Goal: Task Accomplishment & Management: Manage account settings

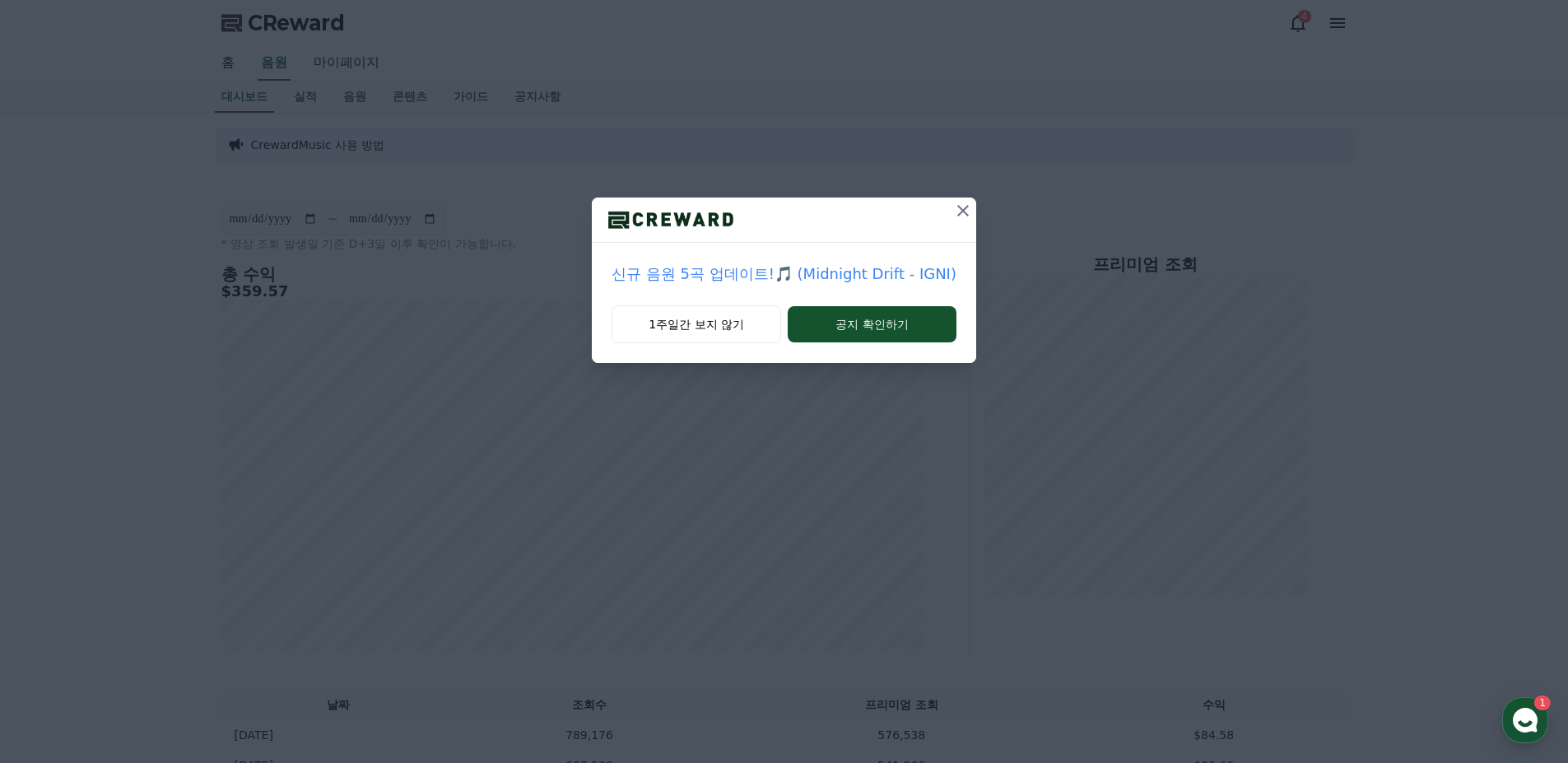
click at [954, 208] on icon at bounding box center [963, 211] width 20 height 20
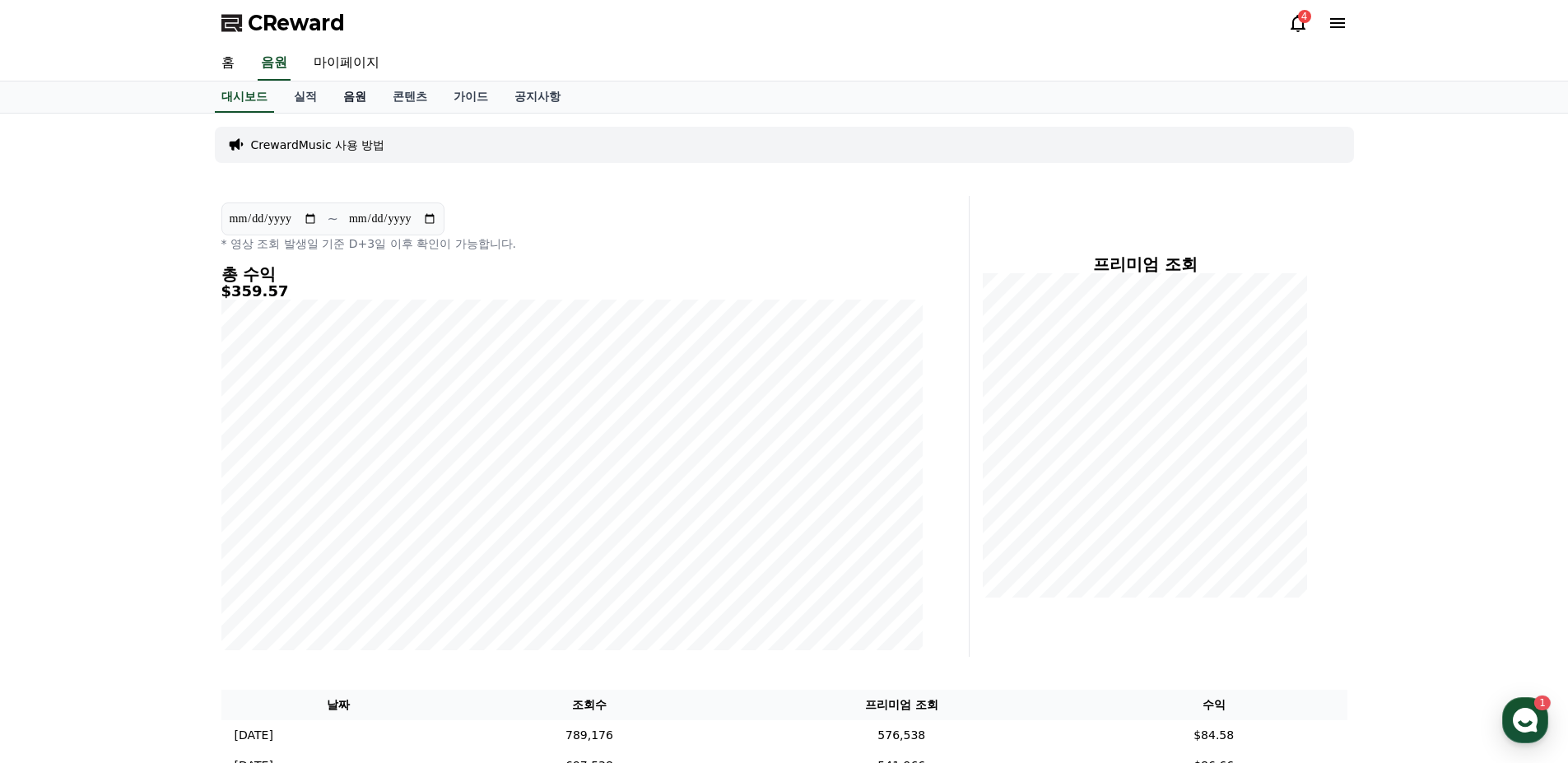
click at [348, 97] on link "음원" at bounding box center [355, 97] width 49 height 31
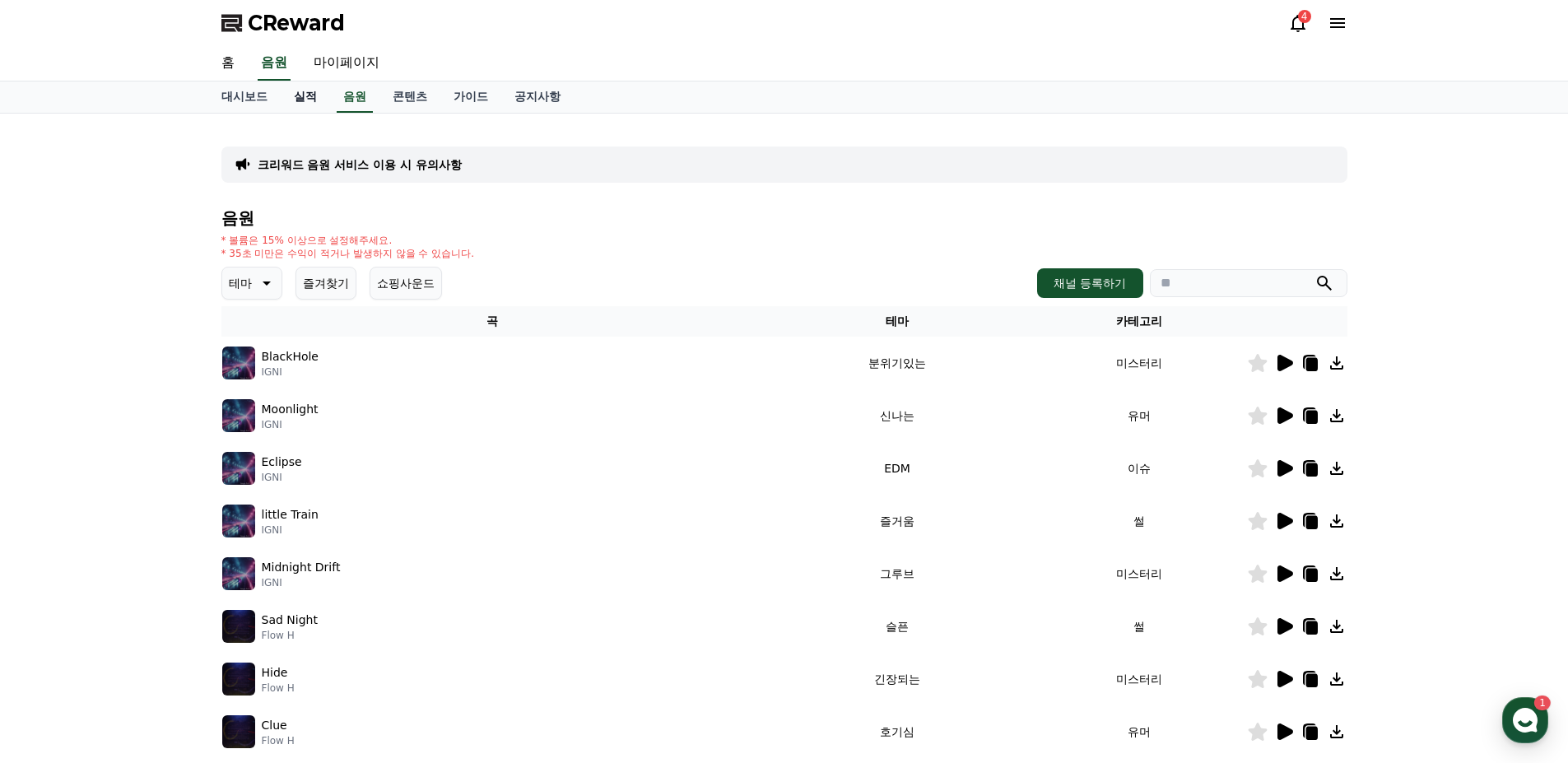
click at [322, 98] on link "실적" at bounding box center [305, 97] width 49 height 31
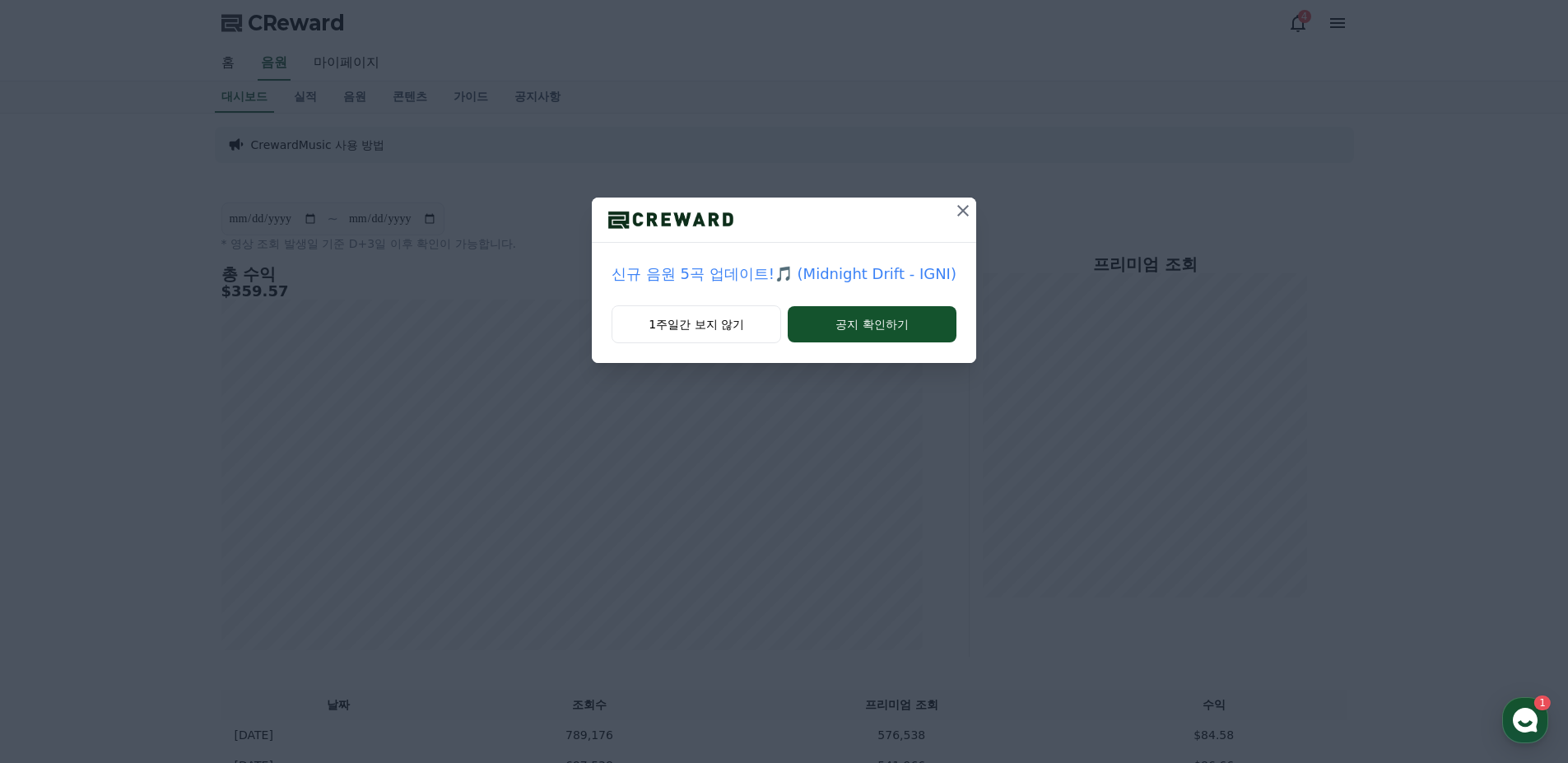
click at [954, 213] on icon at bounding box center [963, 211] width 20 height 20
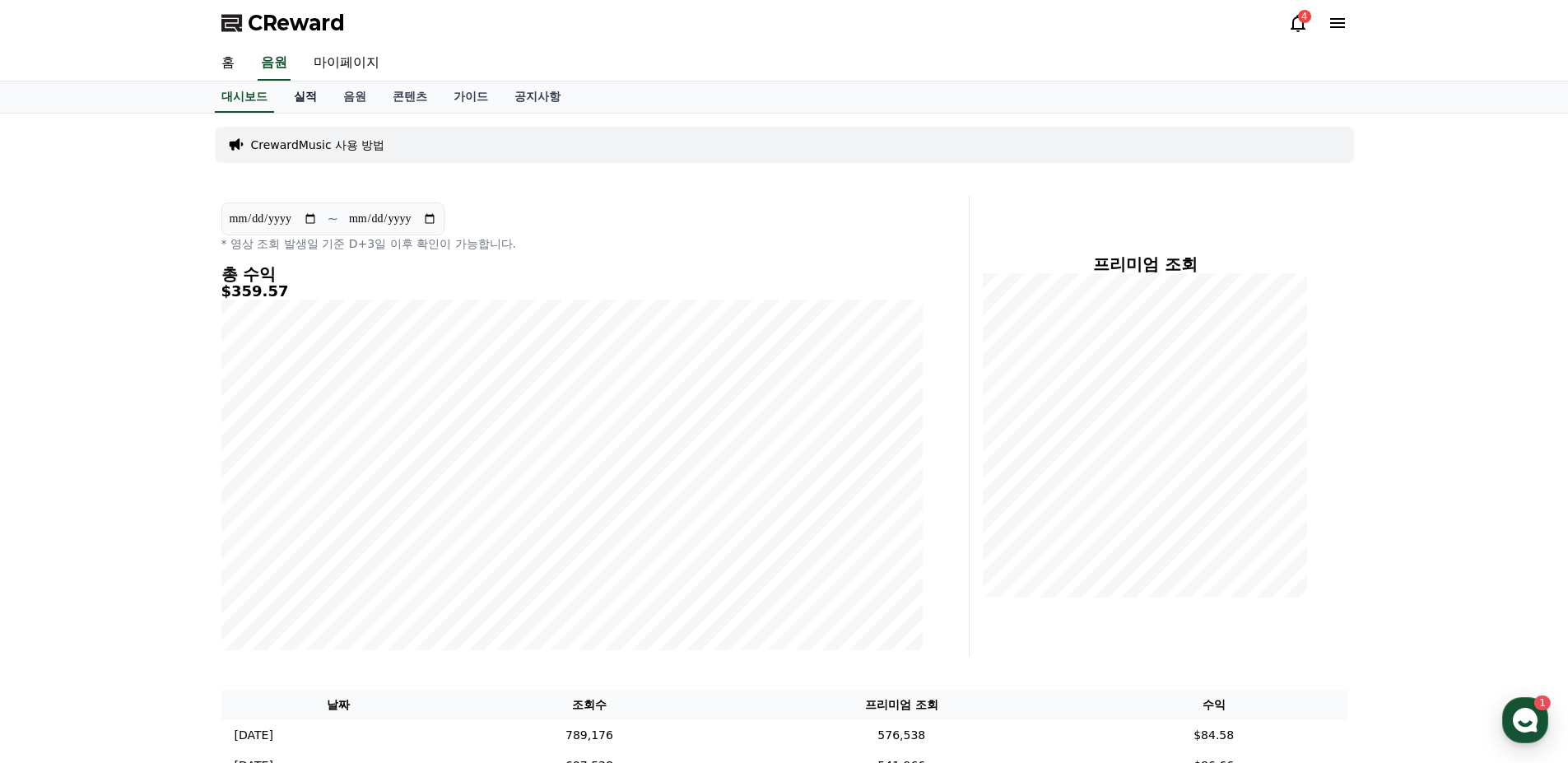
click at [305, 95] on link "실적" at bounding box center [305, 97] width 49 height 31
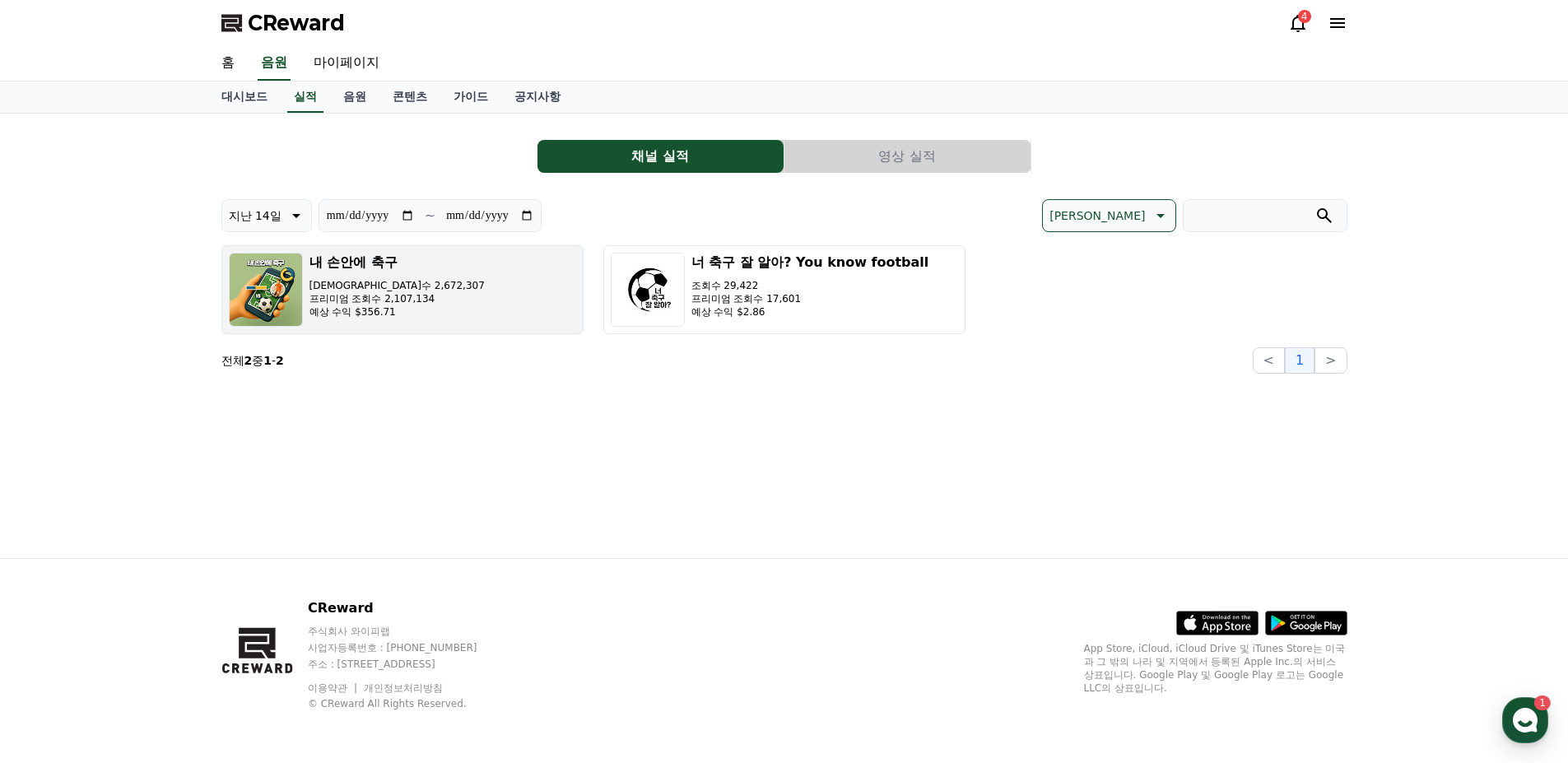
click at [329, 324] on div "내 손안에 축구 조회수 2,672,307 프리미엄 조회수 2,107,134 예상 수익 $356.71" at bounding box center [397, 290] width 176 height 75
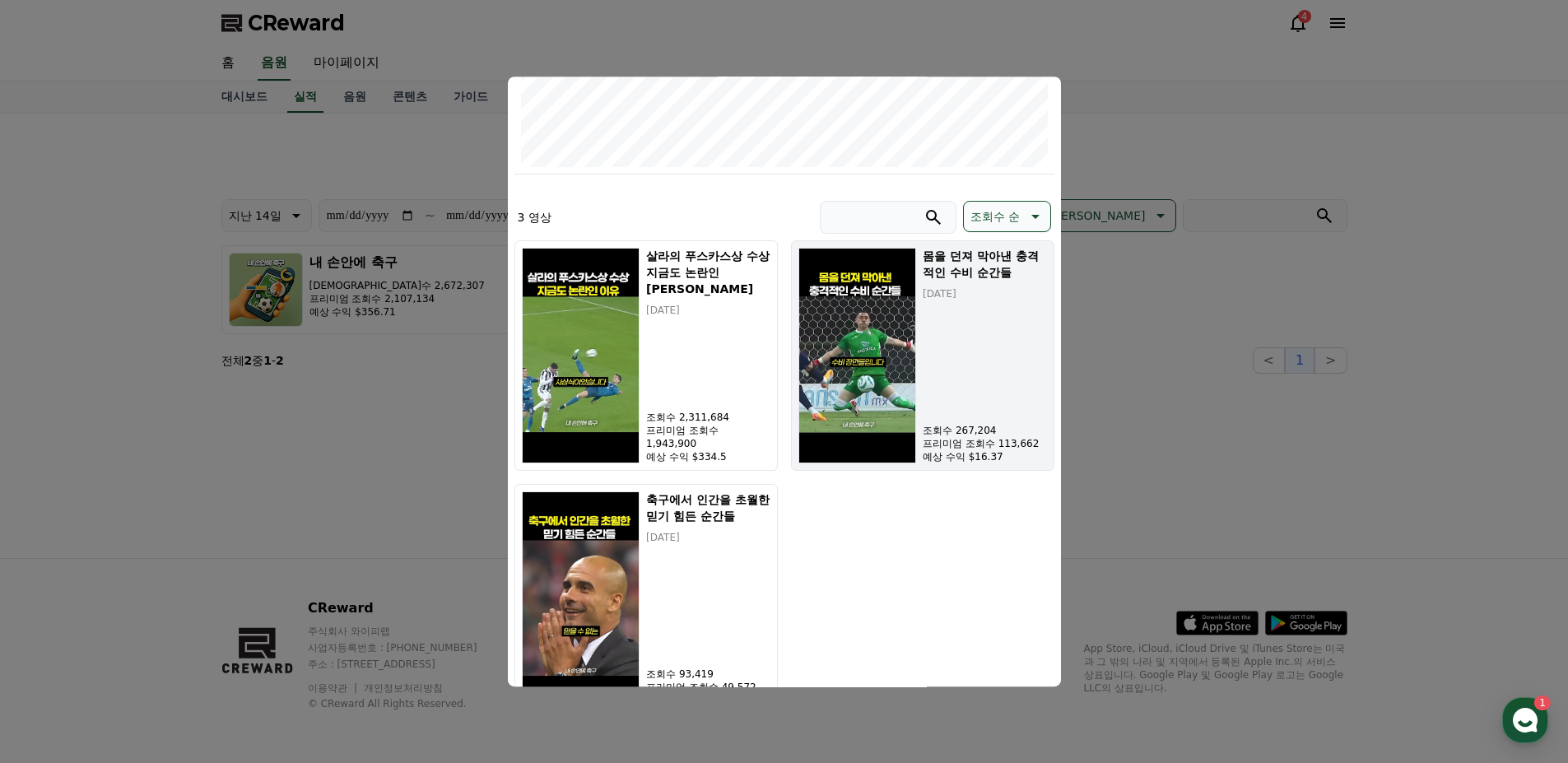
scroll to position [412, 0]
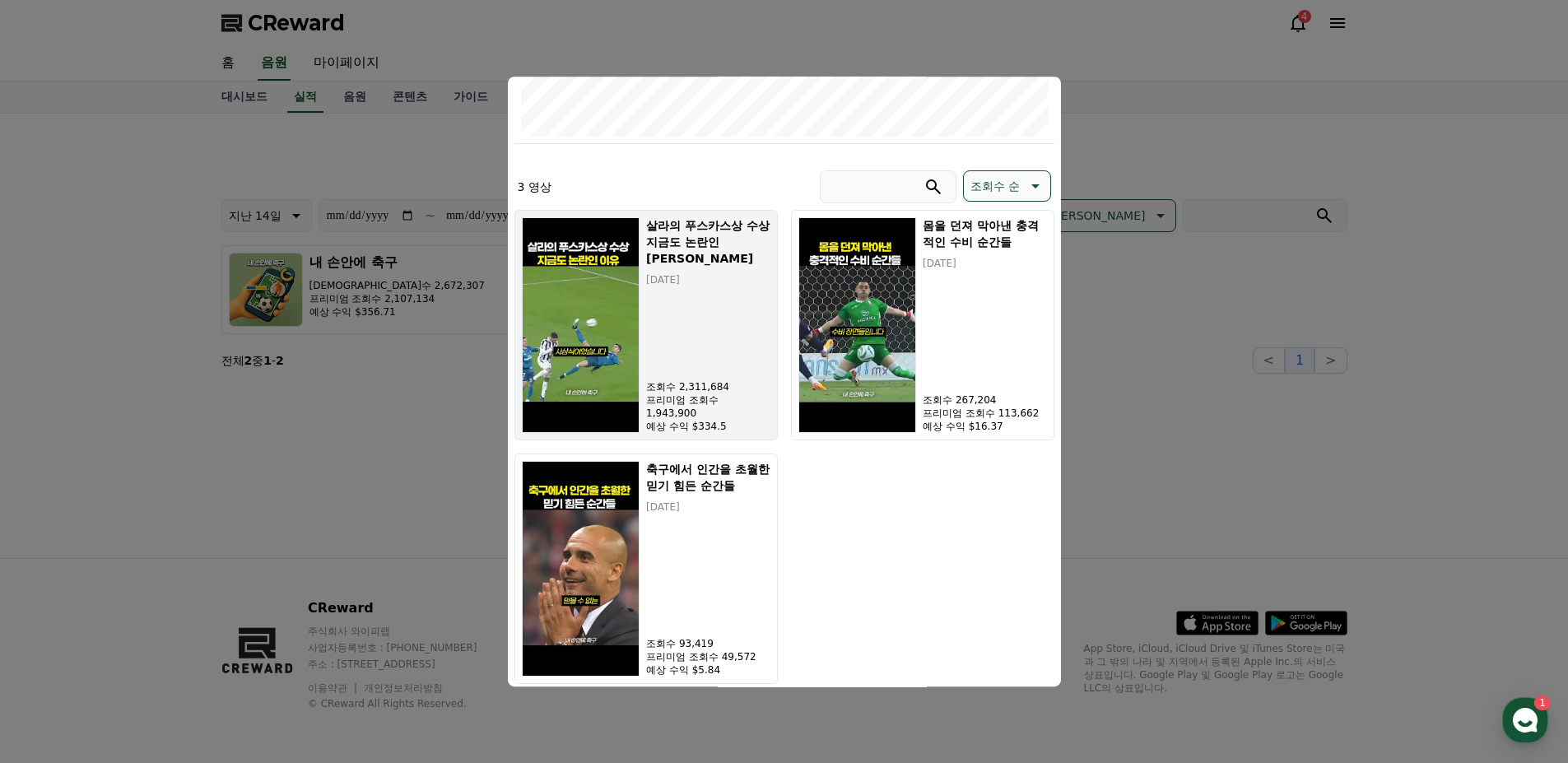
click at [722, 434] on button "살라의 푸스카스상 수상 지금도 논란인 이유 [DATE] 조회수 2,311,684 프리미엄 조회수 1,943,900 예상 수익 $334.5" at bounding box center [645, 325] width 264 height 230
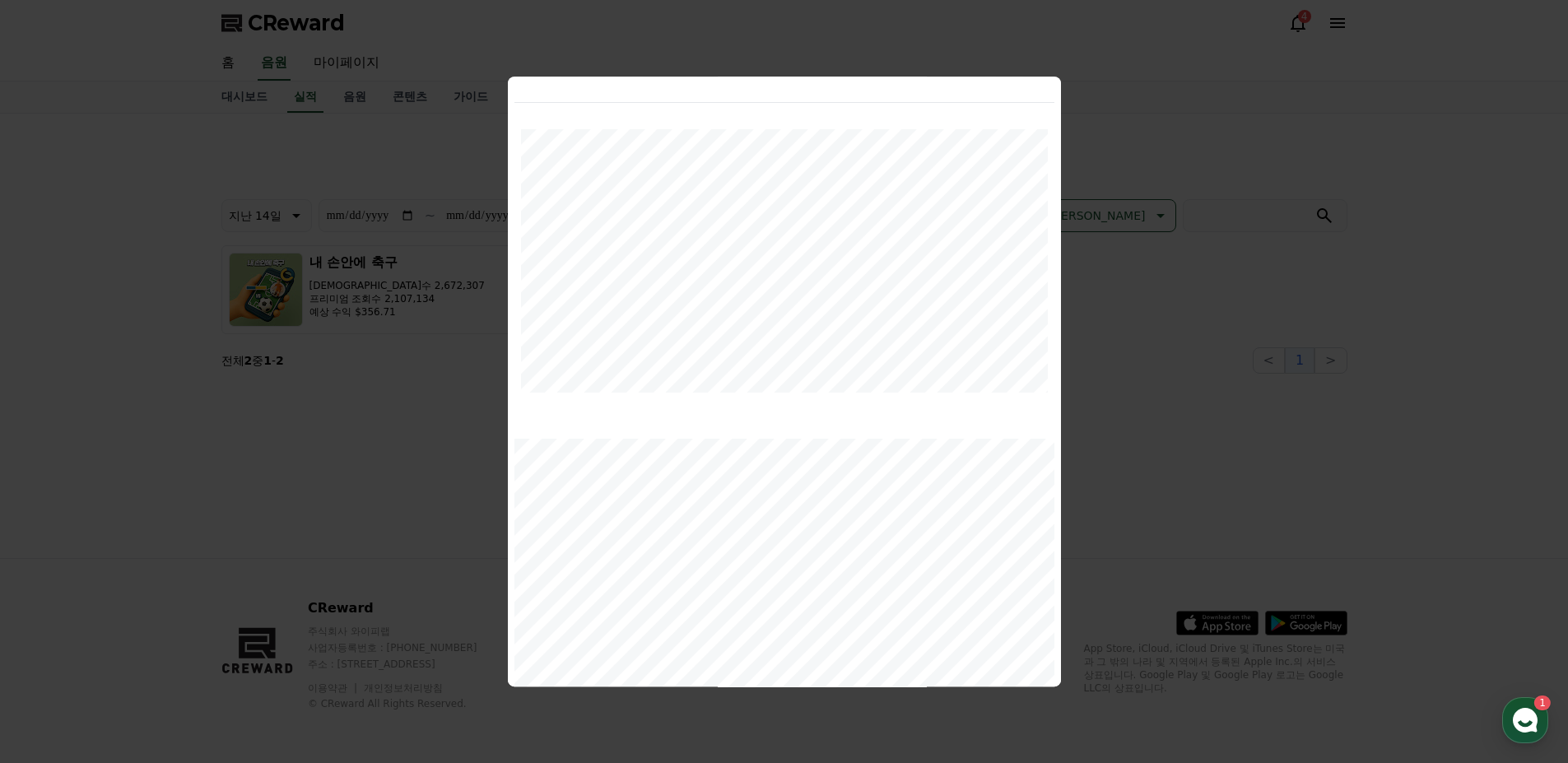
scroll to position [0, 0]
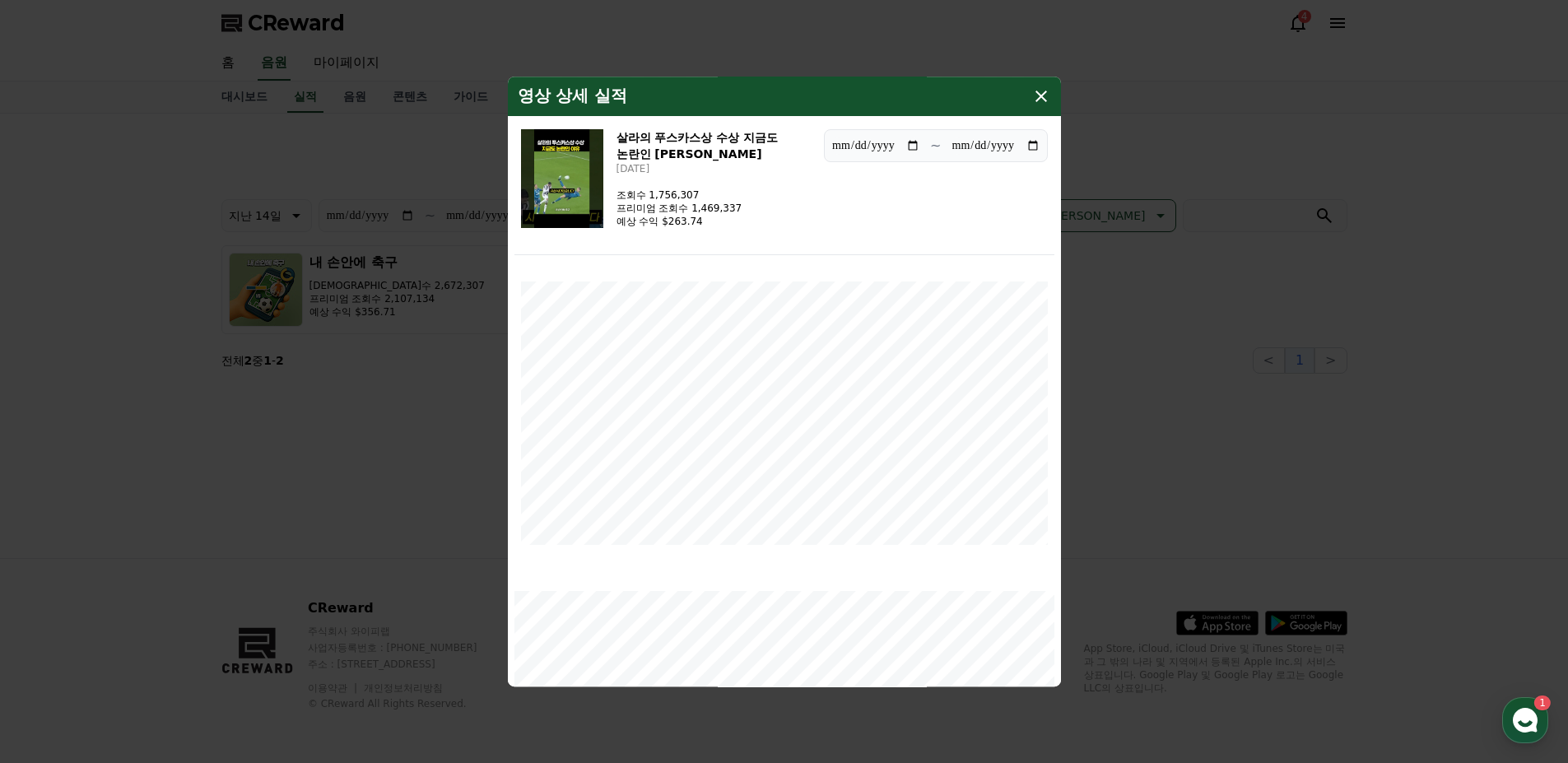
click at [1045, 100] on icon "modal" at bounding box center [1041, 96] width 12 height 12
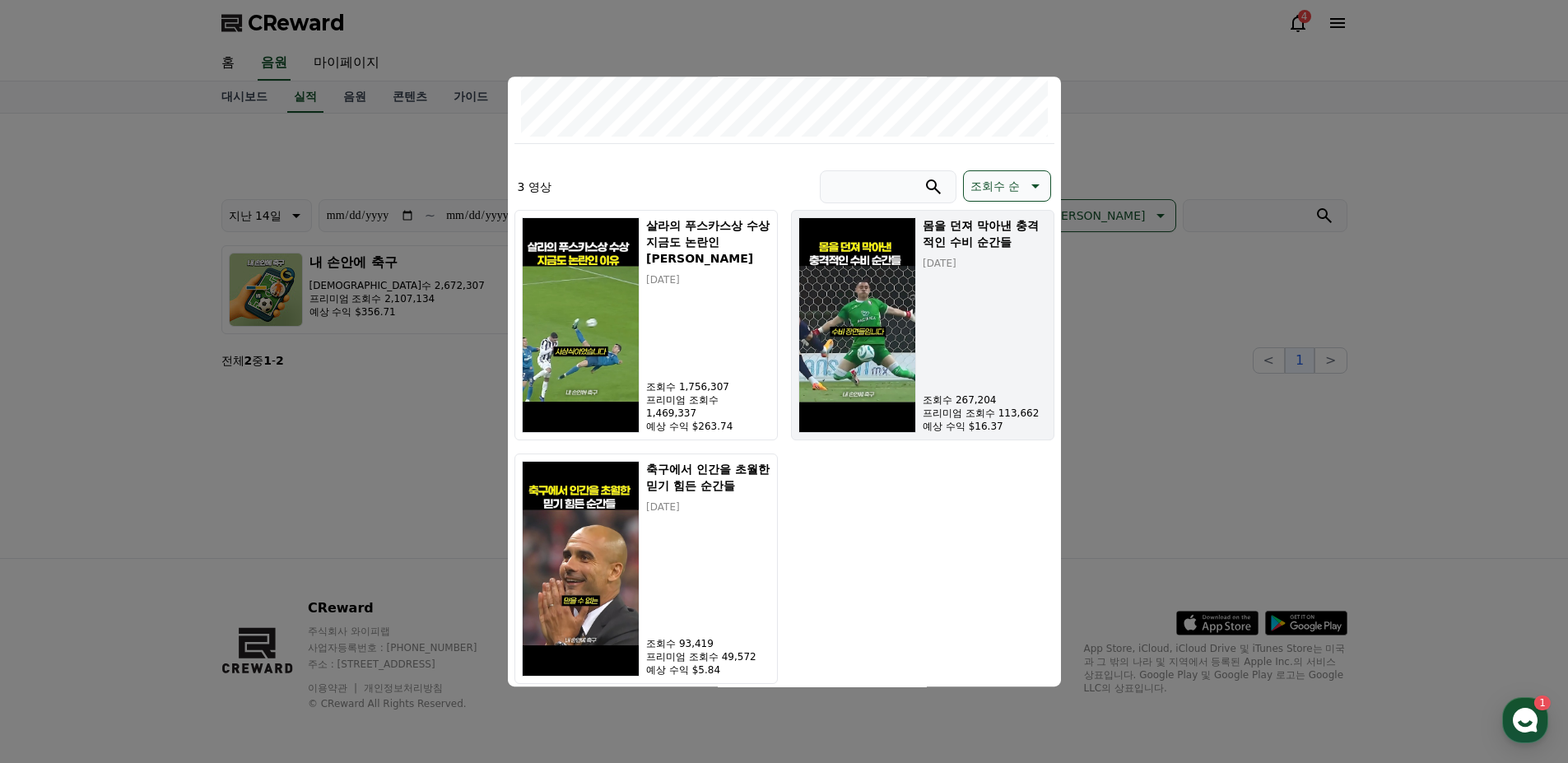
click at [896, 373] on img "modal" at bounding box center [857, 326] width 119 height 216
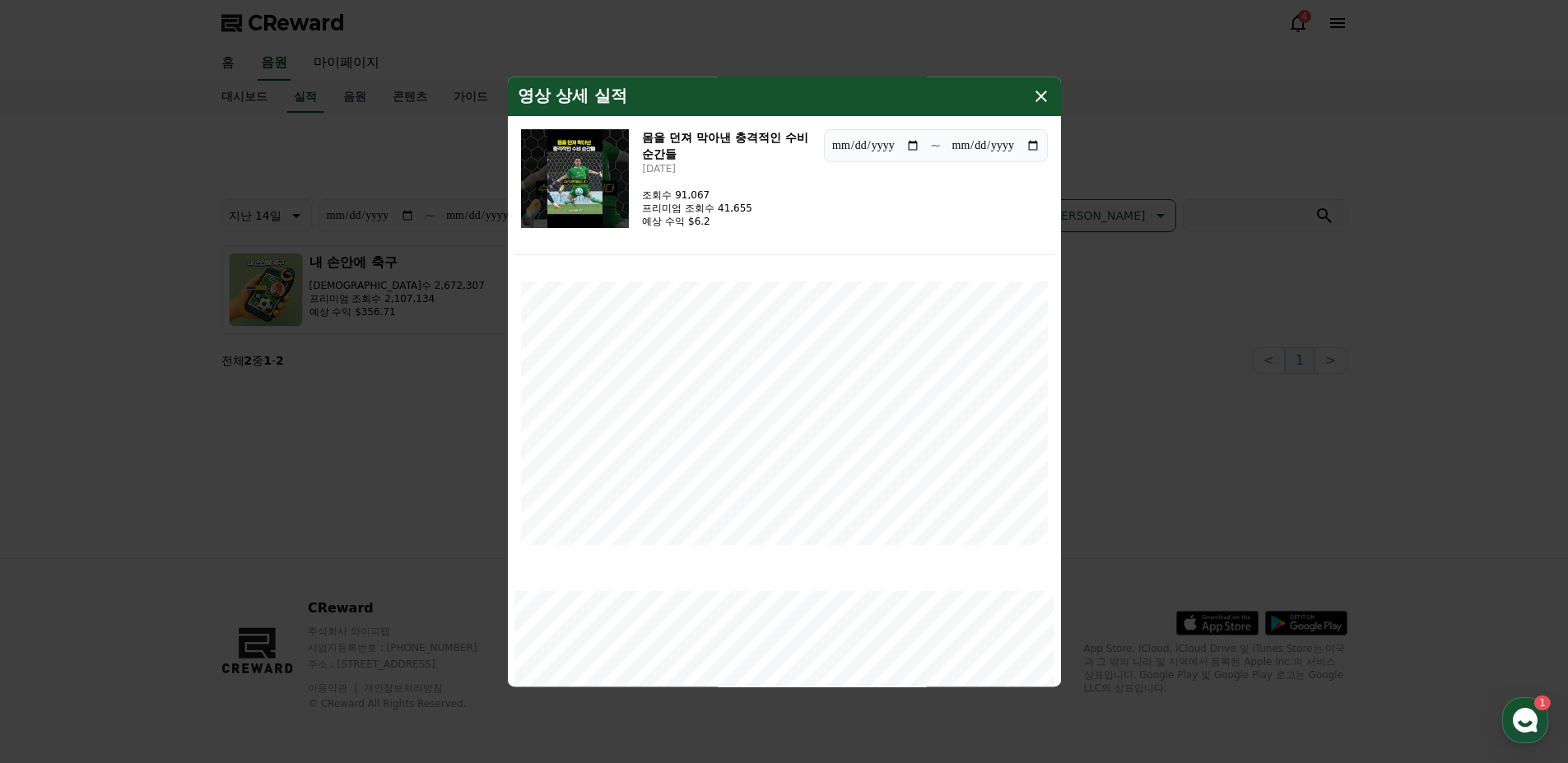
click at [1034, 92] on icon "modal" at bounding box center [1040, 96] width 20 height 20
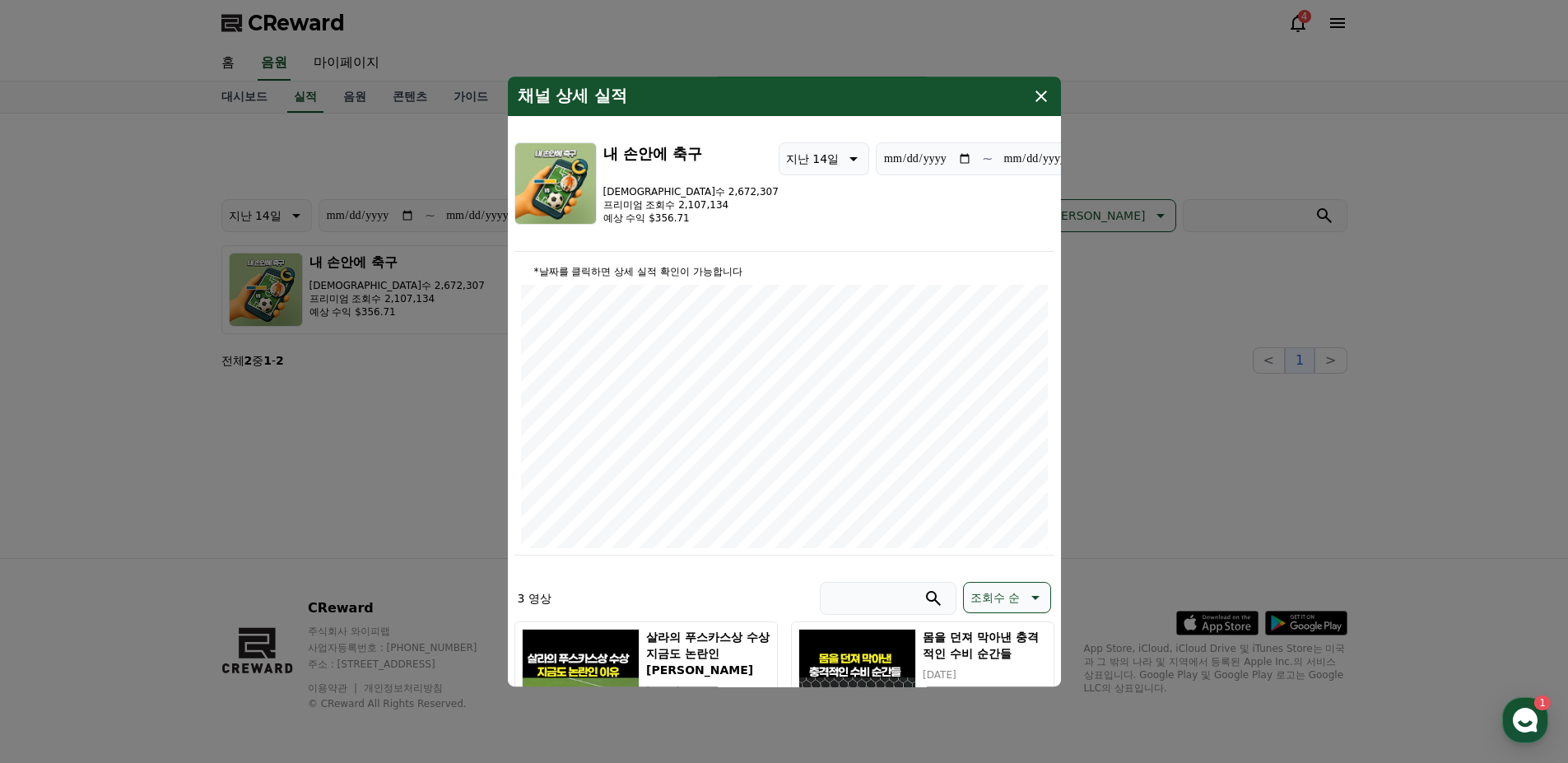
click at [1035, 89] on icon "modal" at bounding box center [1040, 96] width 20 height 20
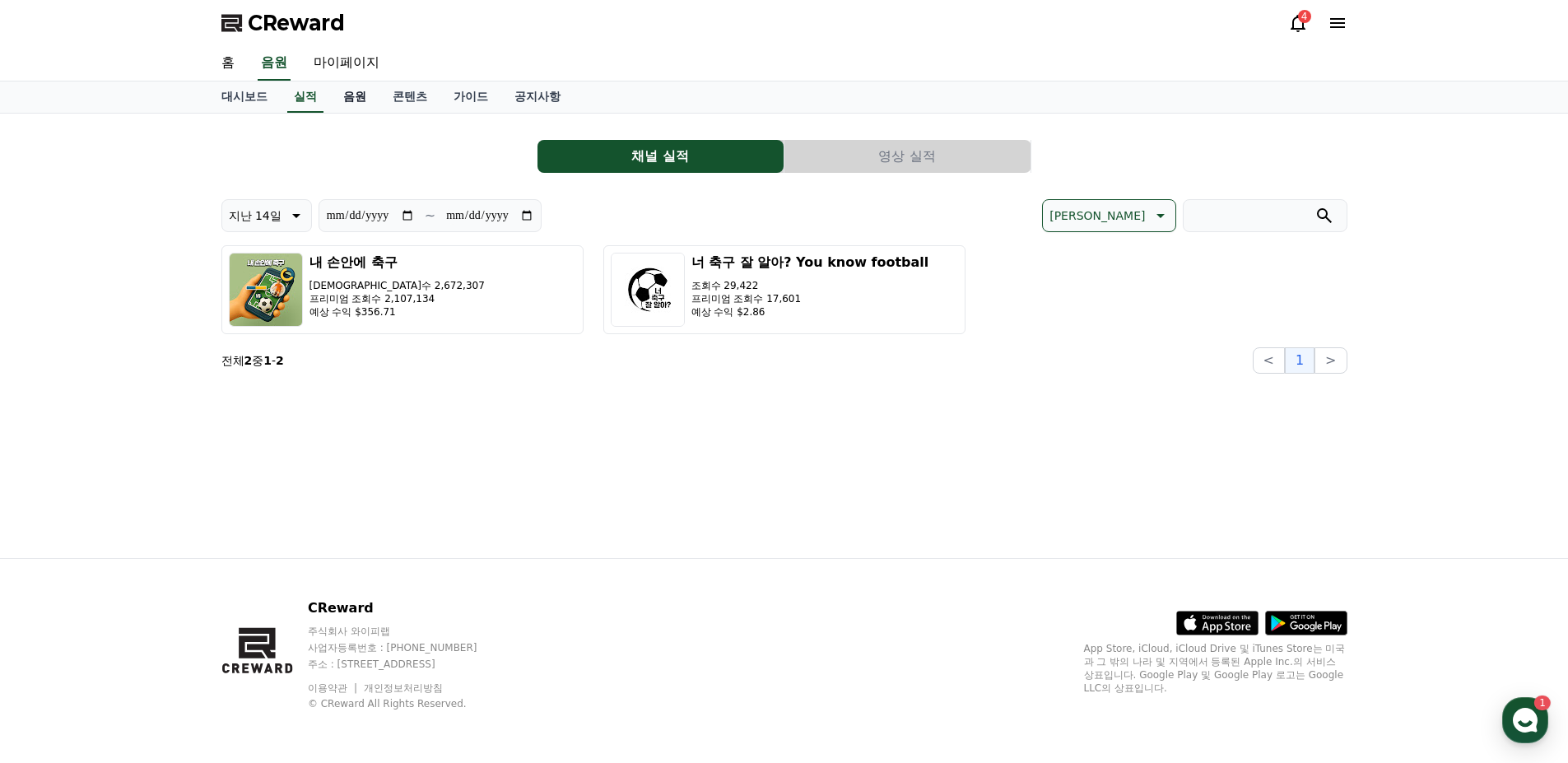
click at [362, 98] on link "음원" at bounding box center [355, 97] width 49 height 31
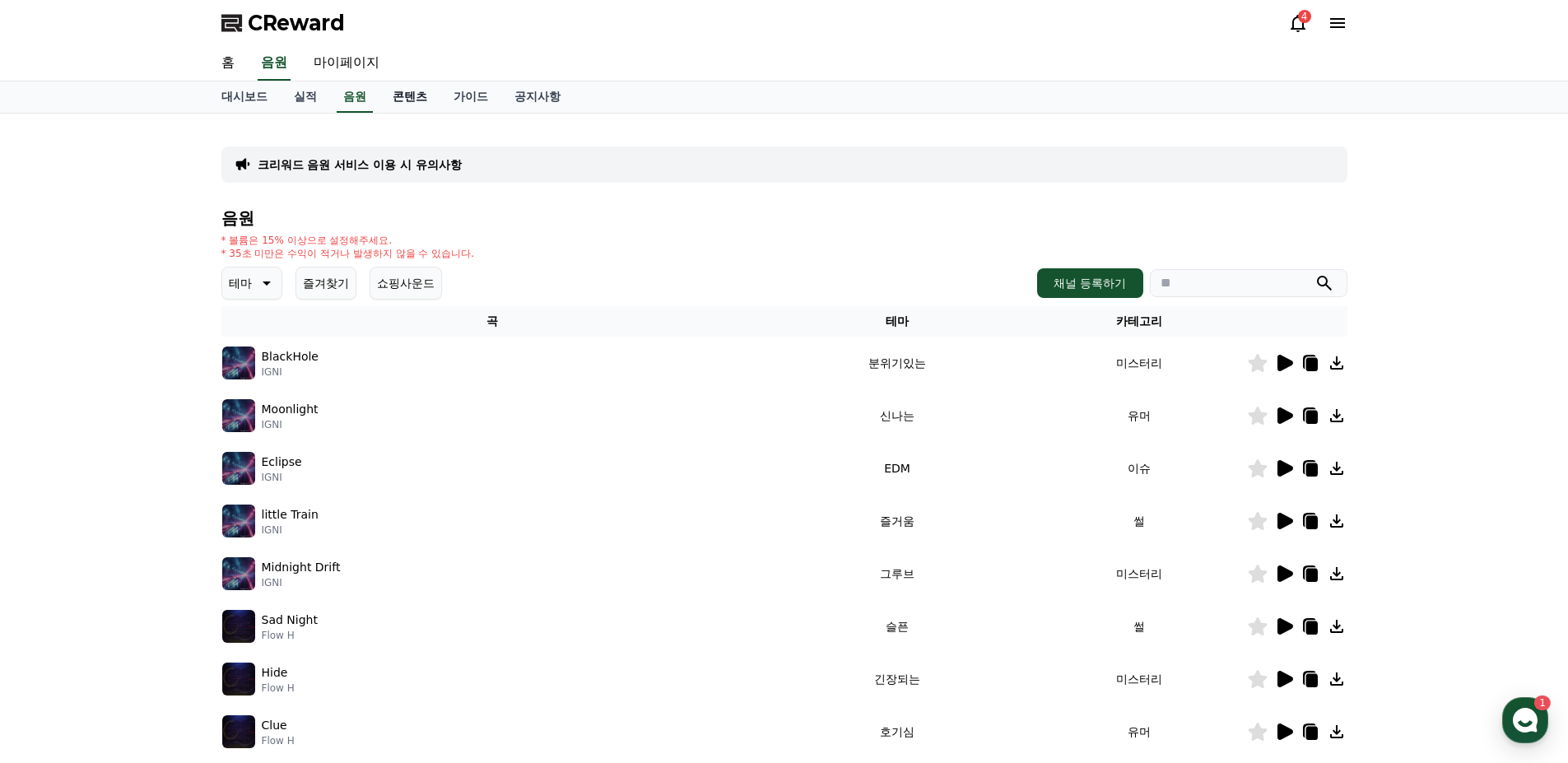
click at [409, 102] on link "콘텐츠" at bounding box center [410, 97] width 61 height 31
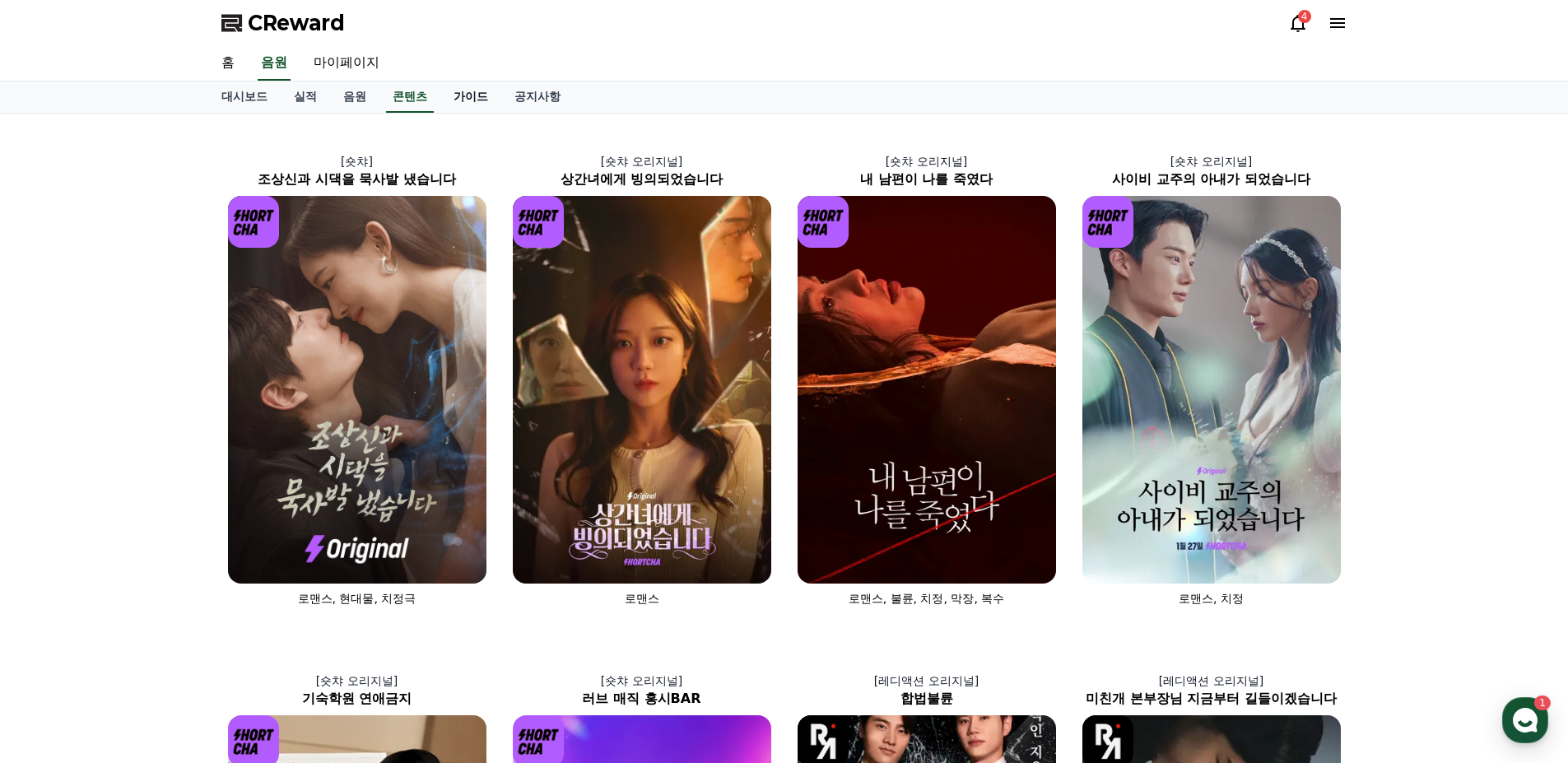
click at [466, 105] on link "가이드" at bounding box center [471, 97] width 61 height 31
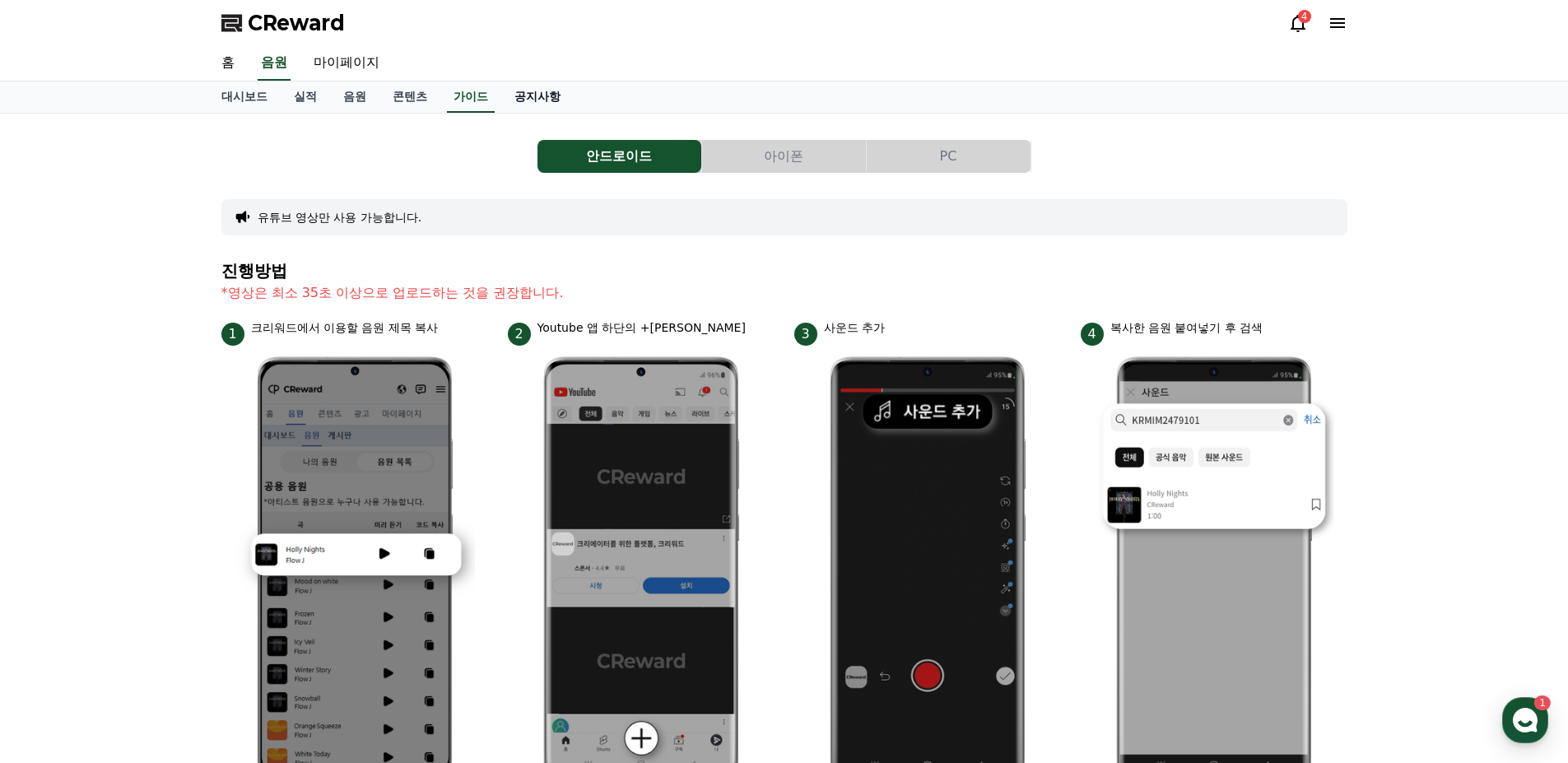
click at [531, 96] on link "공지사항" at bounding box center [537, 97] width 73 height 31
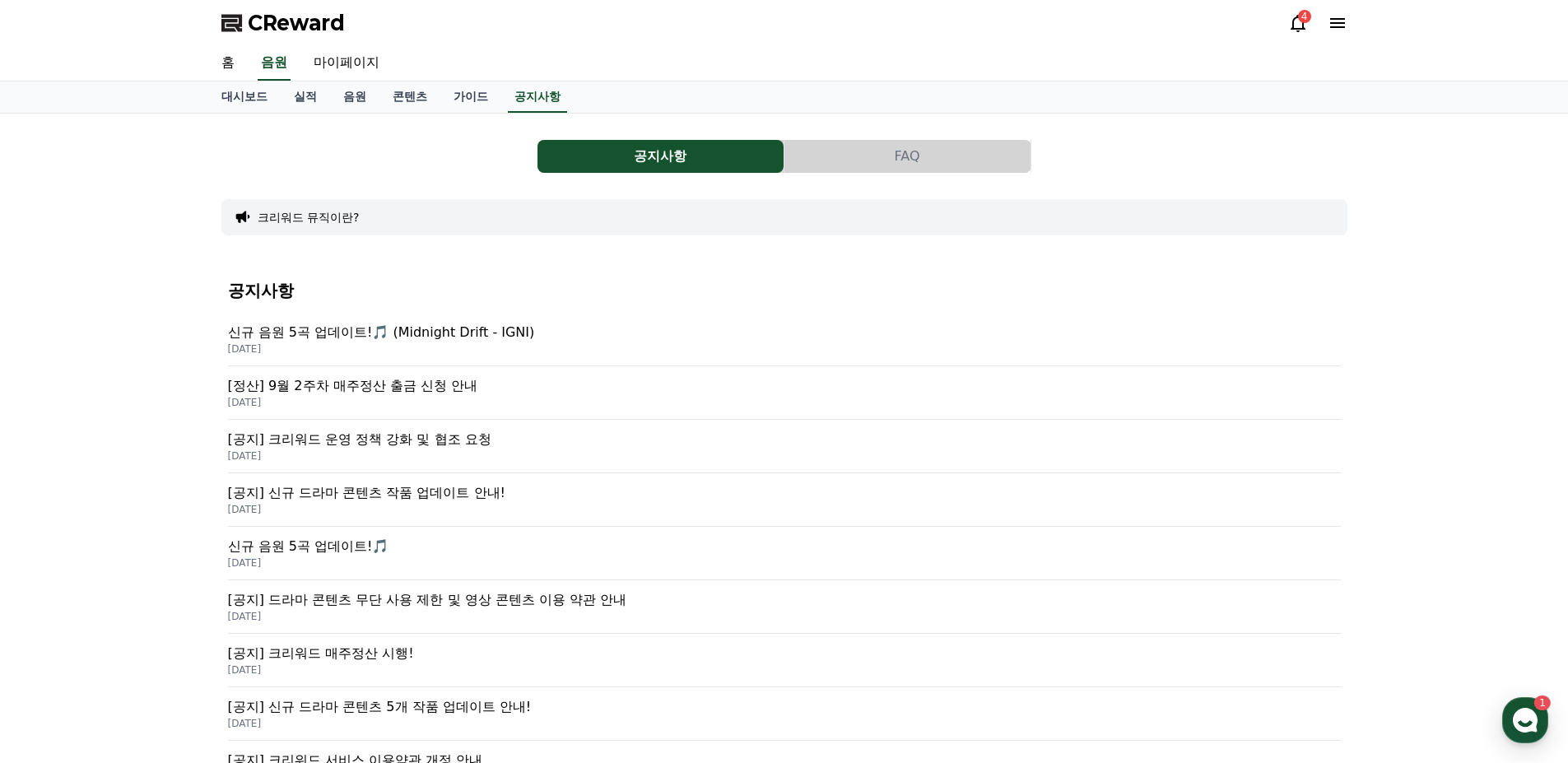
click at [427, 388] on p "[정산] 9월 2주차 매주정산 출금 신청 안내" at bounding box center [784, 385] width 1113 height 20
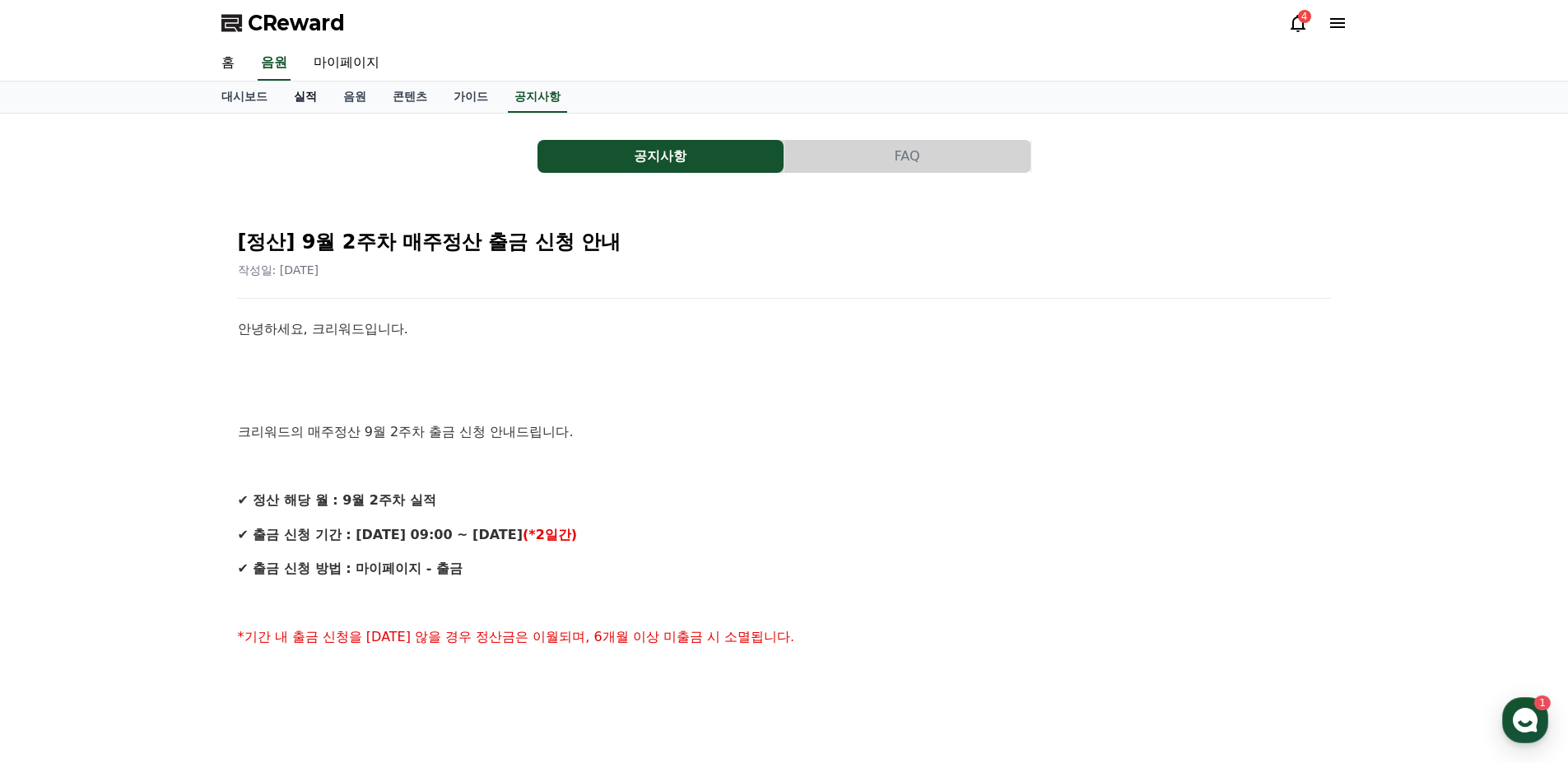
click at [311, 89] on link "실적" at bounding box center [305, 97] width 49 height 31
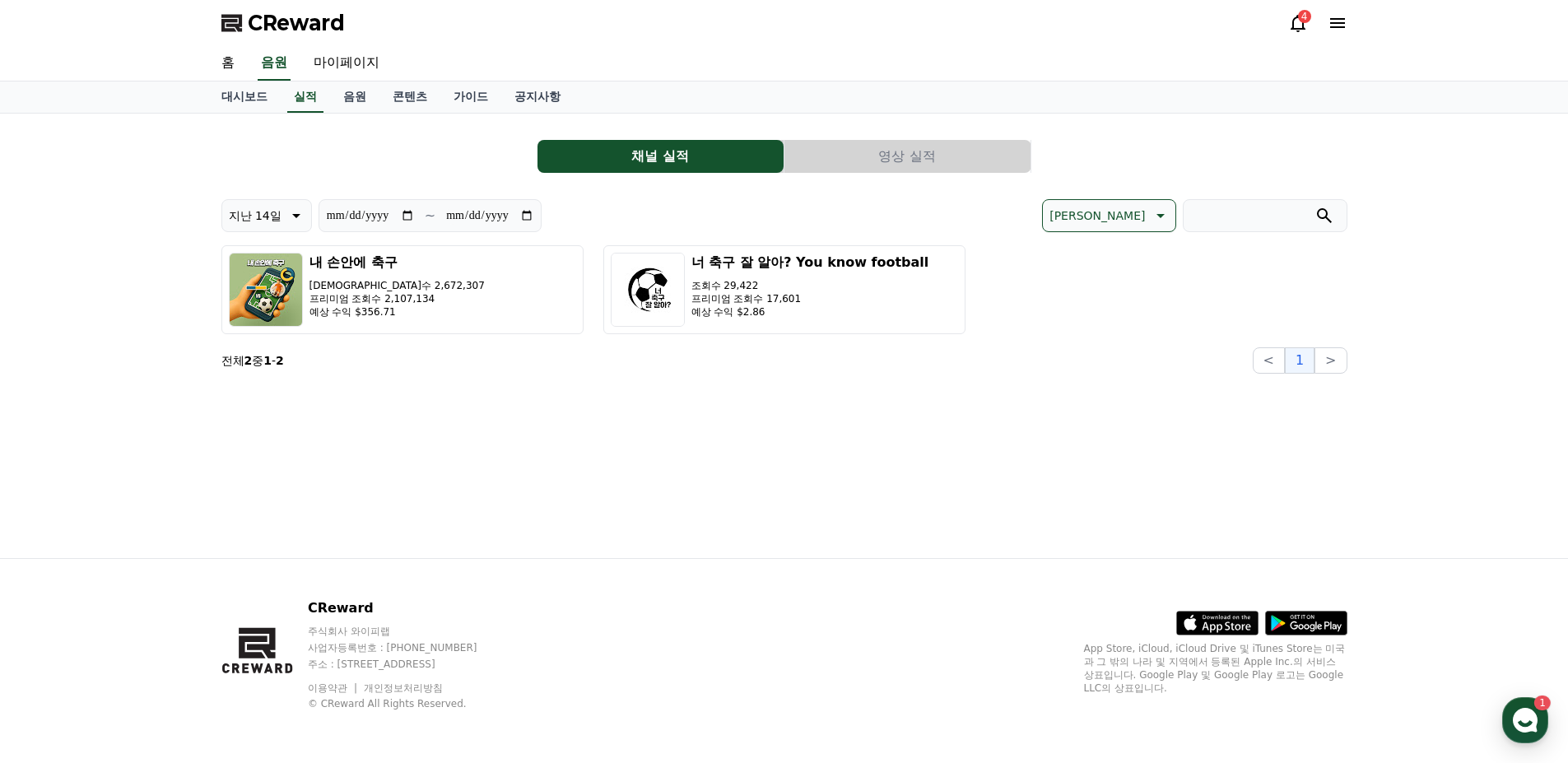
click at [887, 169] on button "영상 실적" at bounding box center [907, 157] width 246 height 33
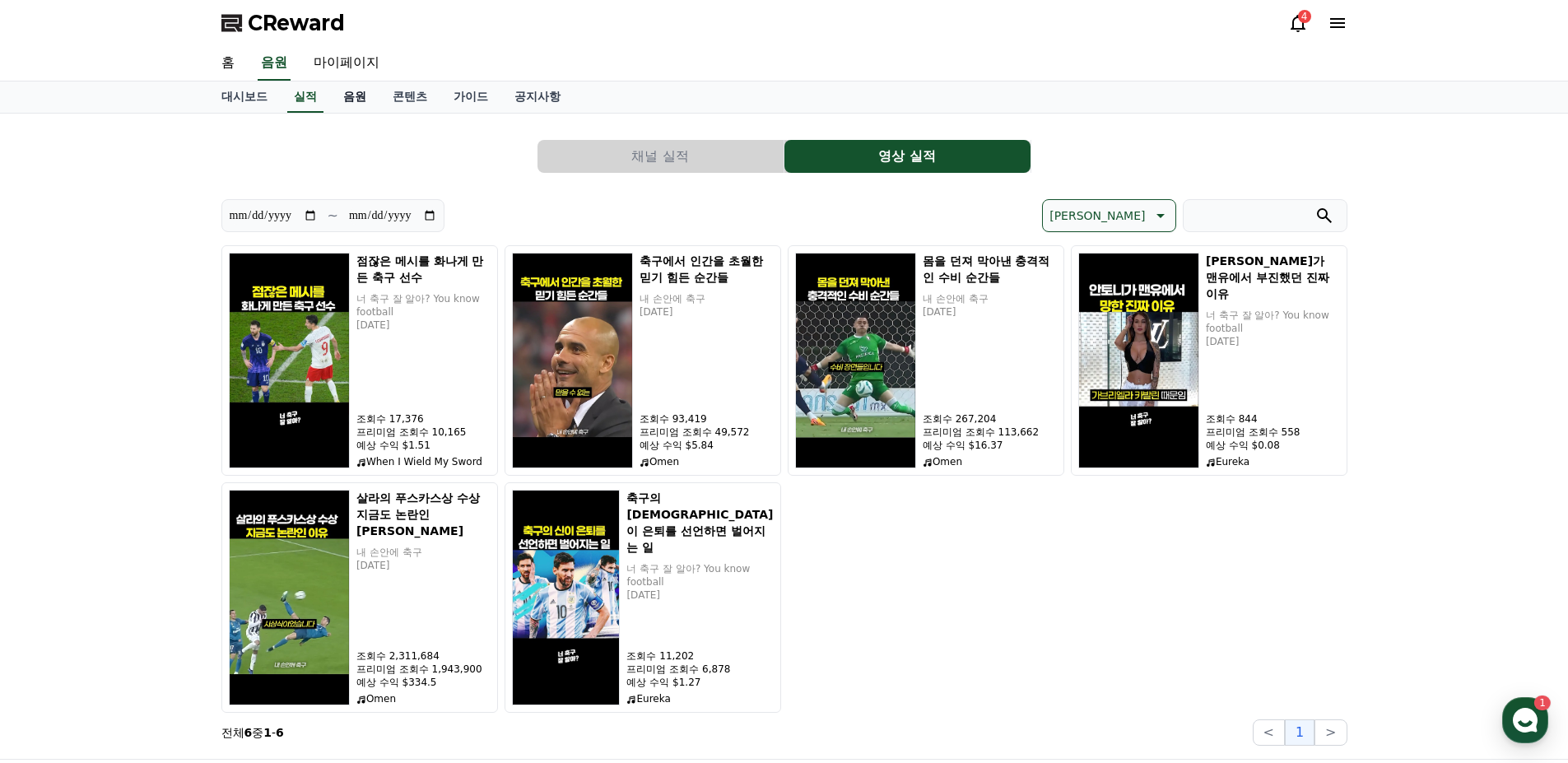
click at [360, 100] on link "음원" at bounding box center [355, 97] width 49 height 31
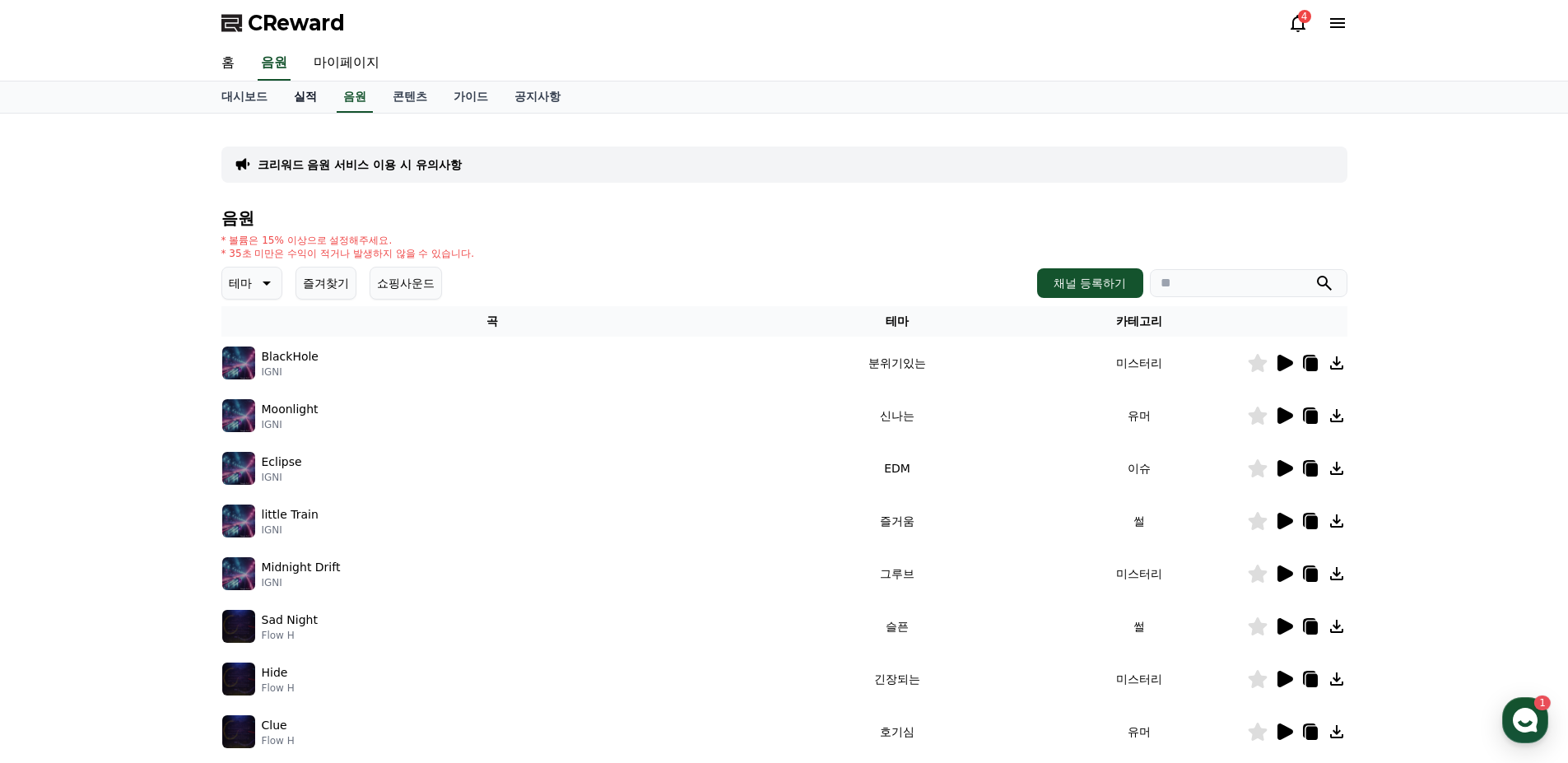
click at [319, 95] on link "실적" at bounding box center [305, 97] width 49 height 31
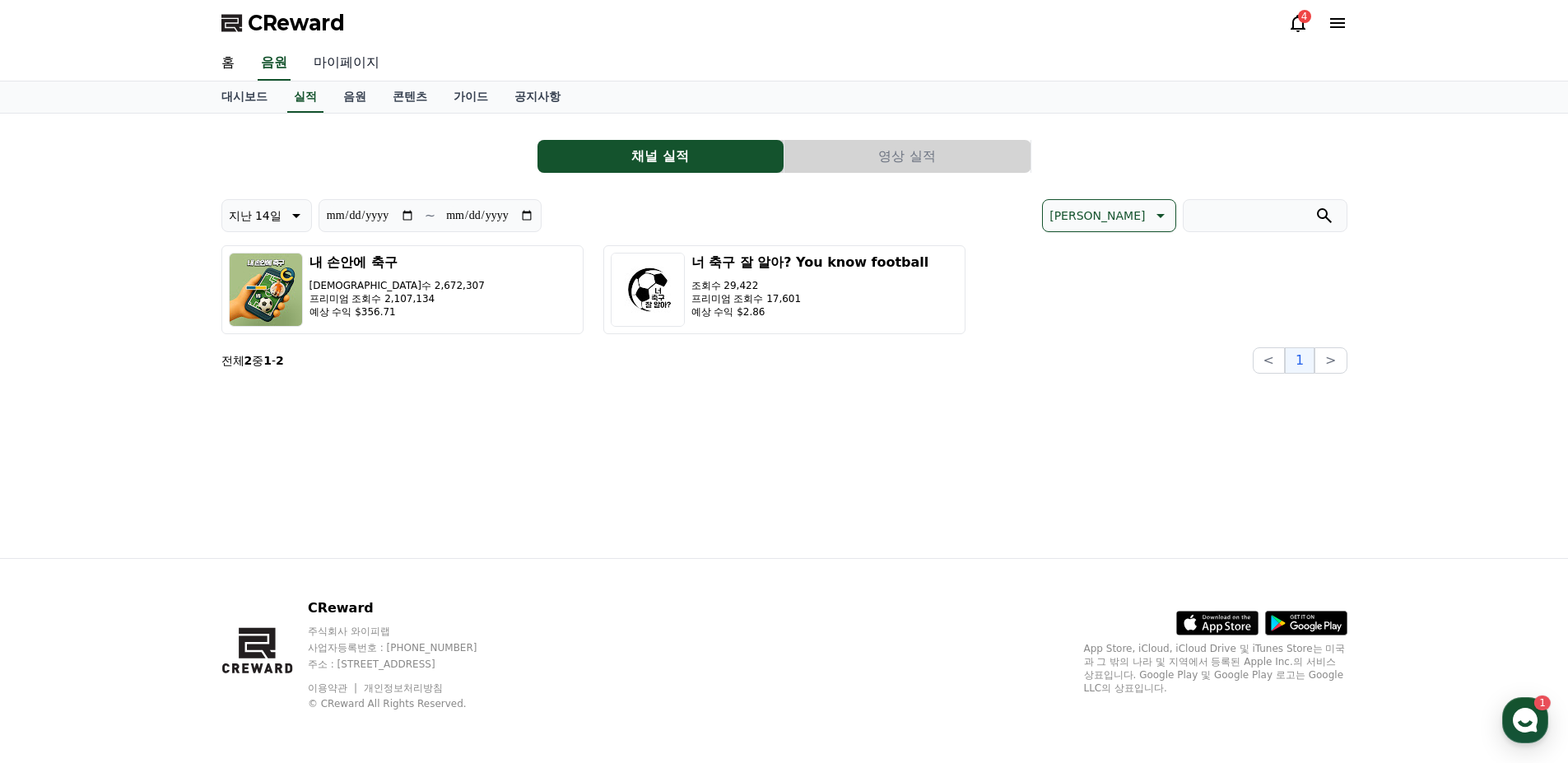
click at [342, 72] on link "마이페이지" at bounding box center [346, 63] width 92 height 34
select select "**********"
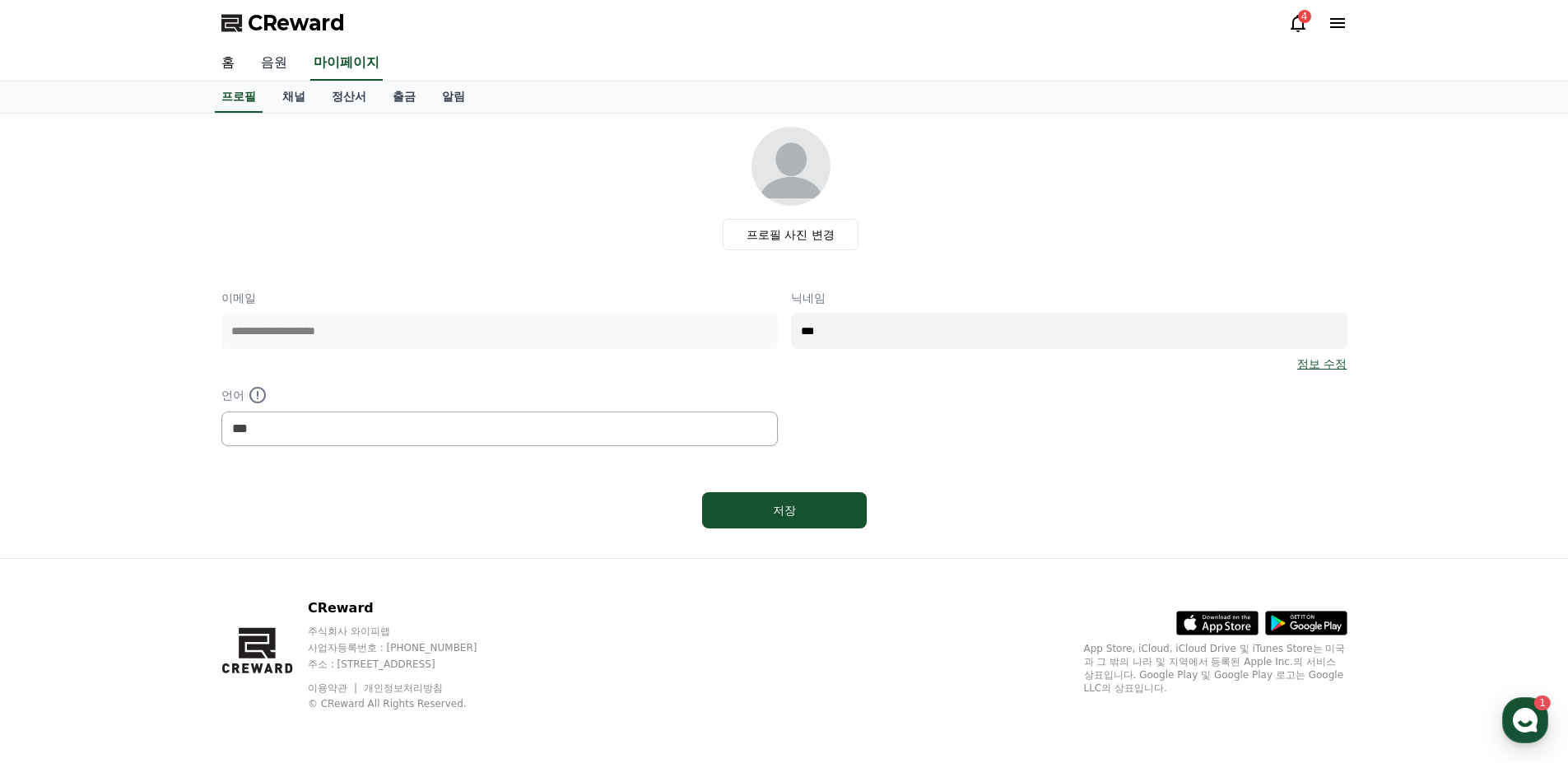
click at [294, 73] on link "음원" at bounding box center [275, 63] width 53 height 34
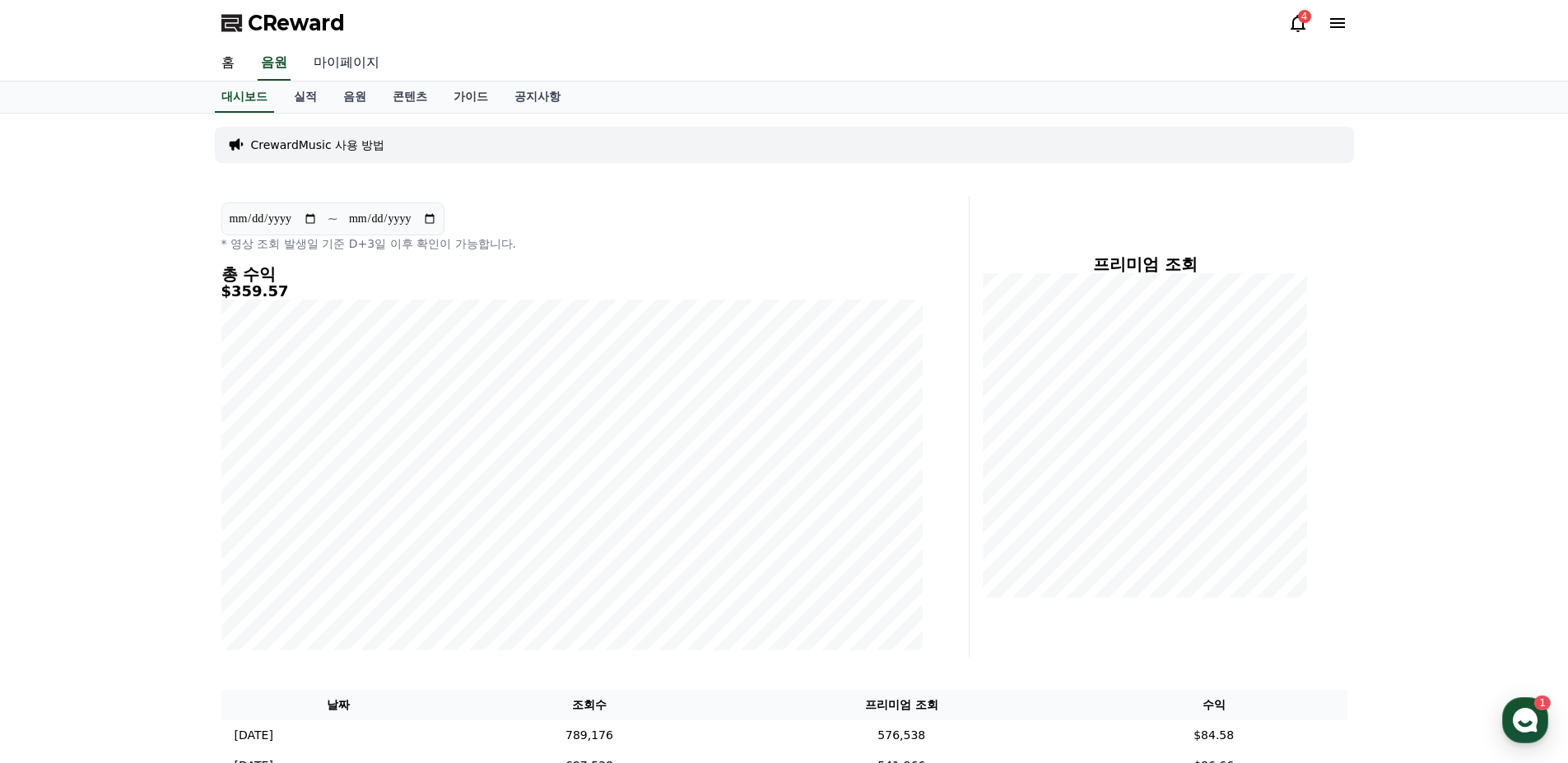
click at [349, 70] on link "마이페이지" at bounding box center [346, 63] width 92 height 34
select select "**********"
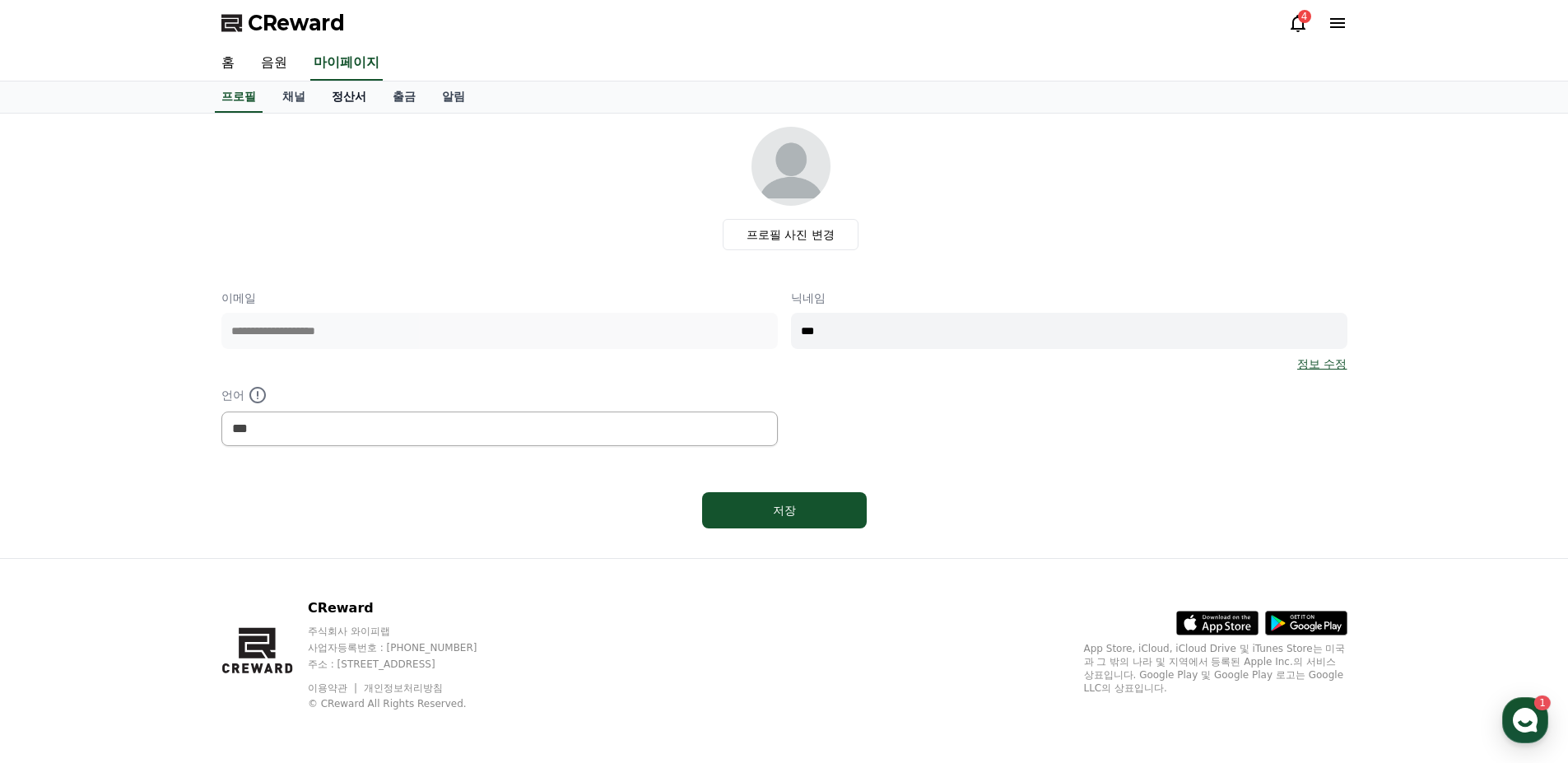
click at [363, 103] on link "정산서" at bounding box center [349, 97] width 61 height 31
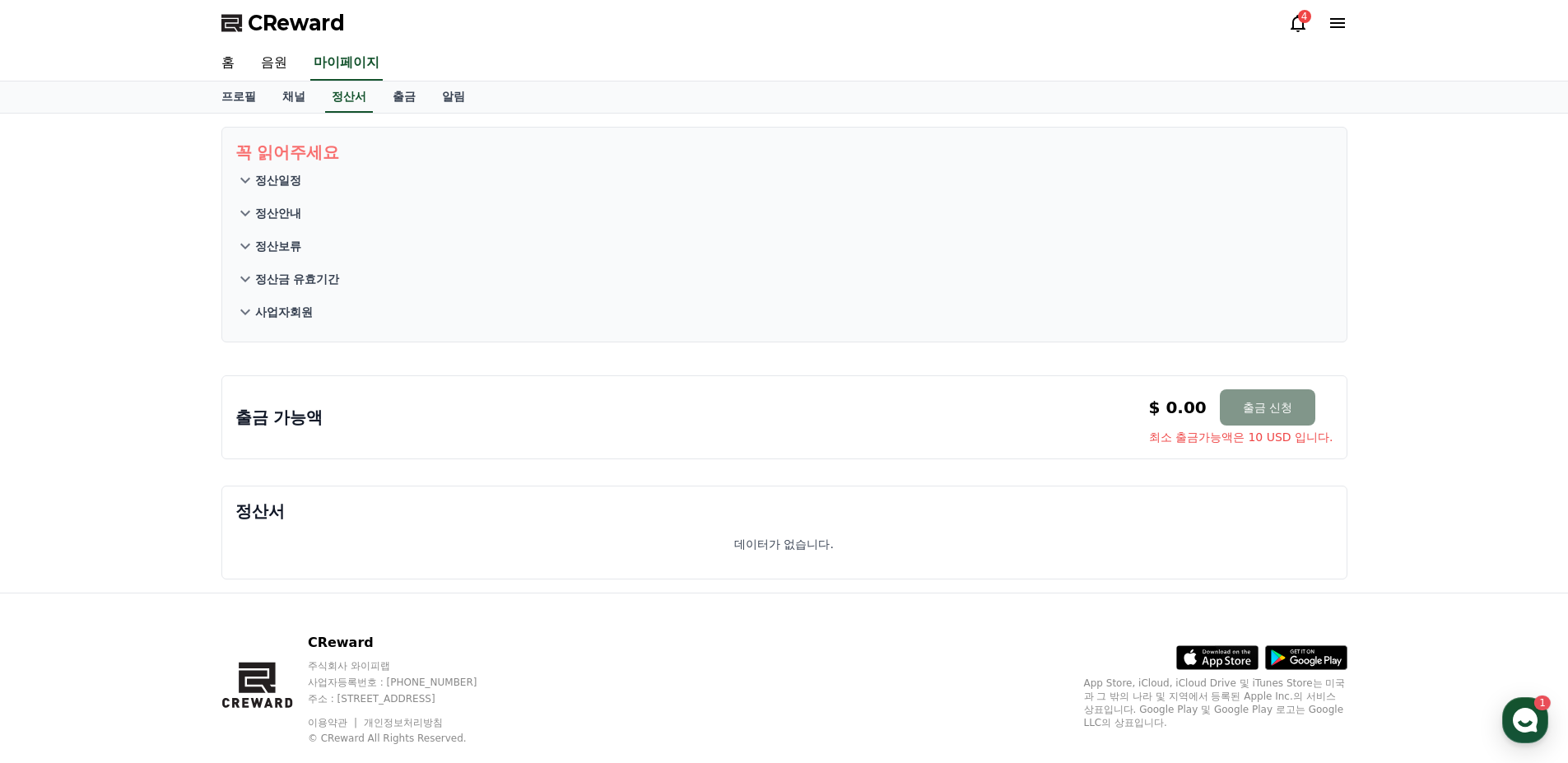
click at [1261, 410] on button "출금 신청" at bounding box center [1267, 407] width 95 height 36
click at [414, 94] on link "출금" at bounding box center [404, 97] width 49 height 31
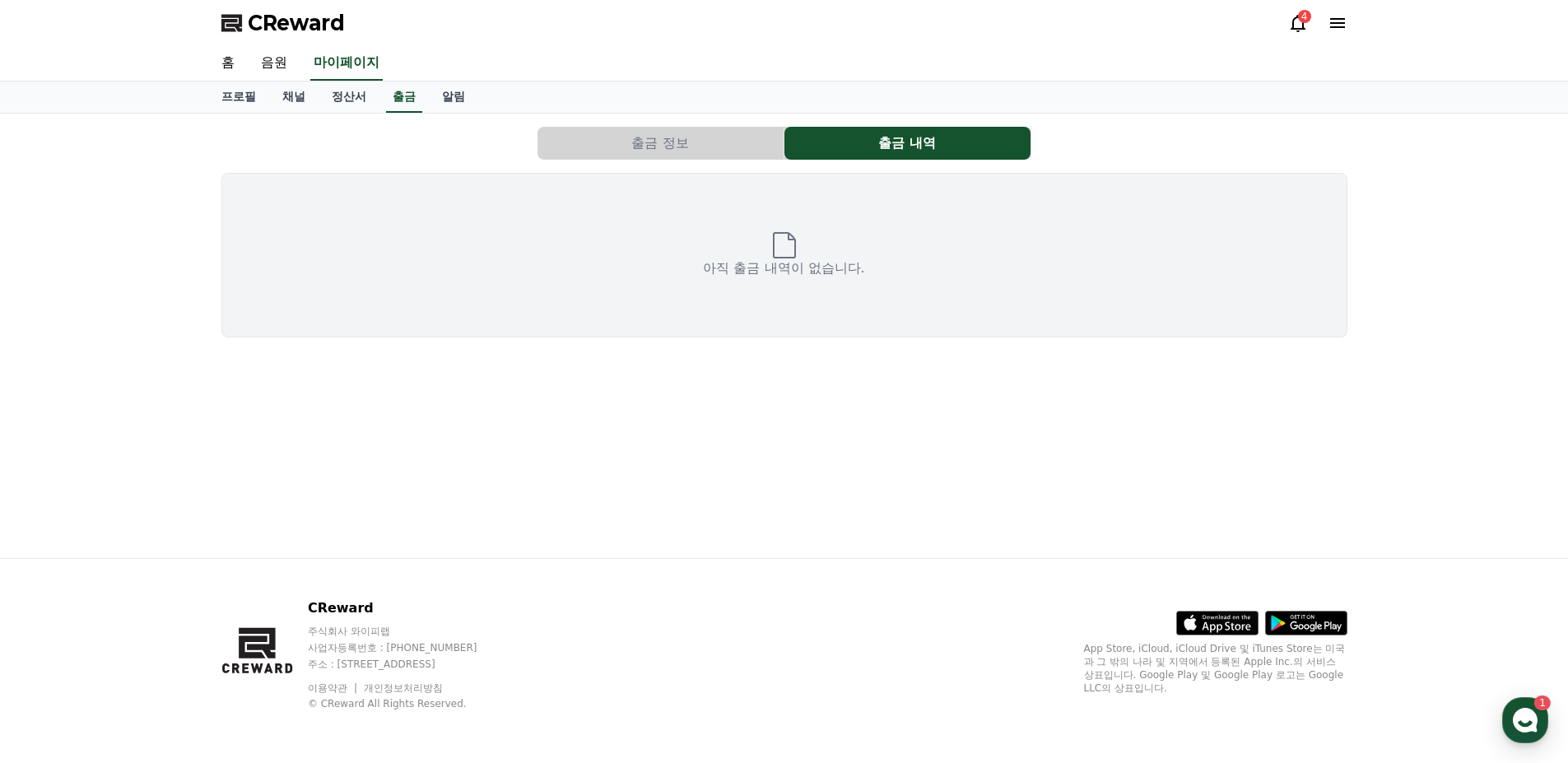
click at [633, 150] on button "출금 정보" at bounding box center [660, 143] width 246 height 33
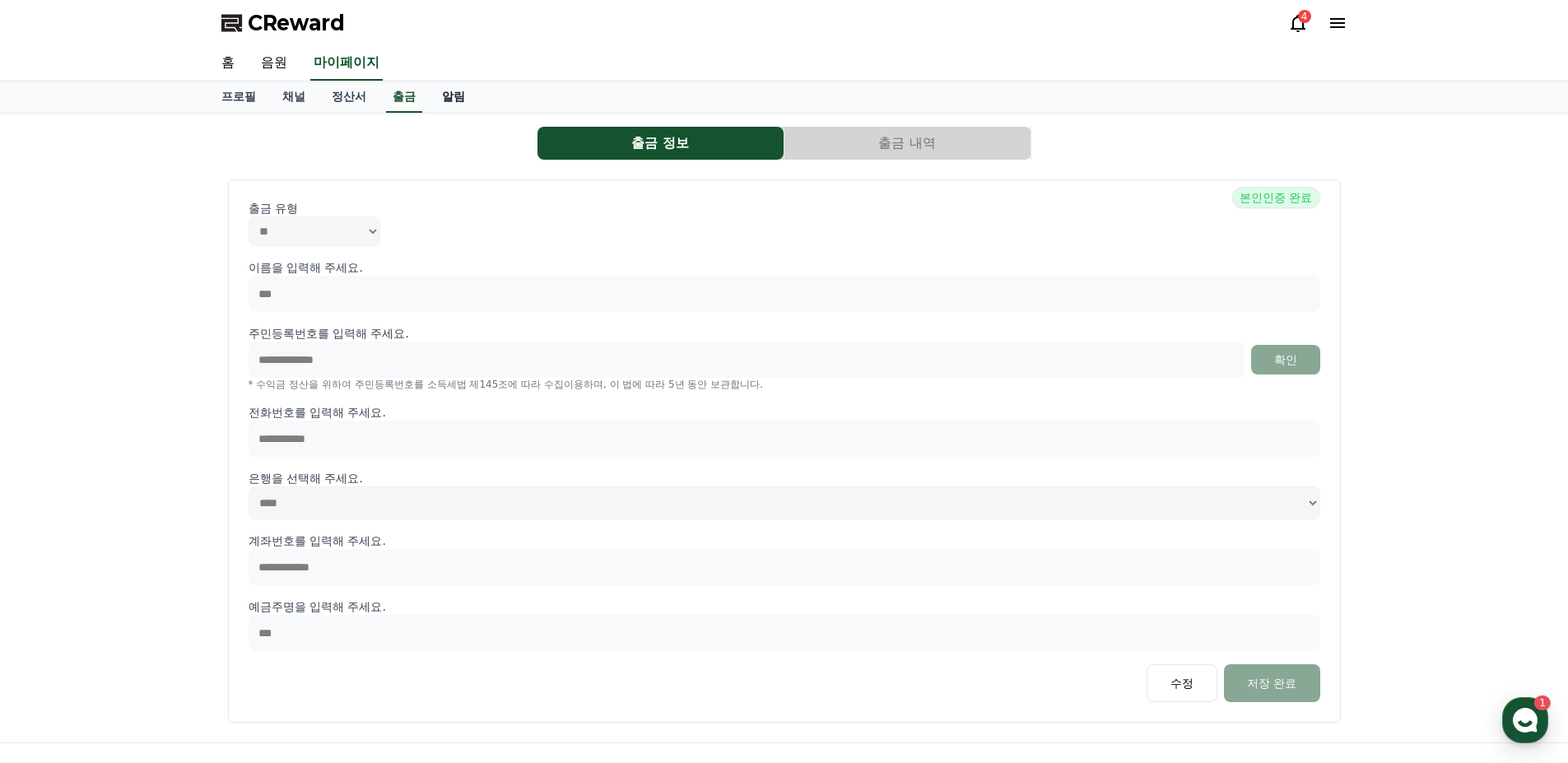
click at [463, 98] on link "알림" at bounding box center [453, 97] width 49 height 31
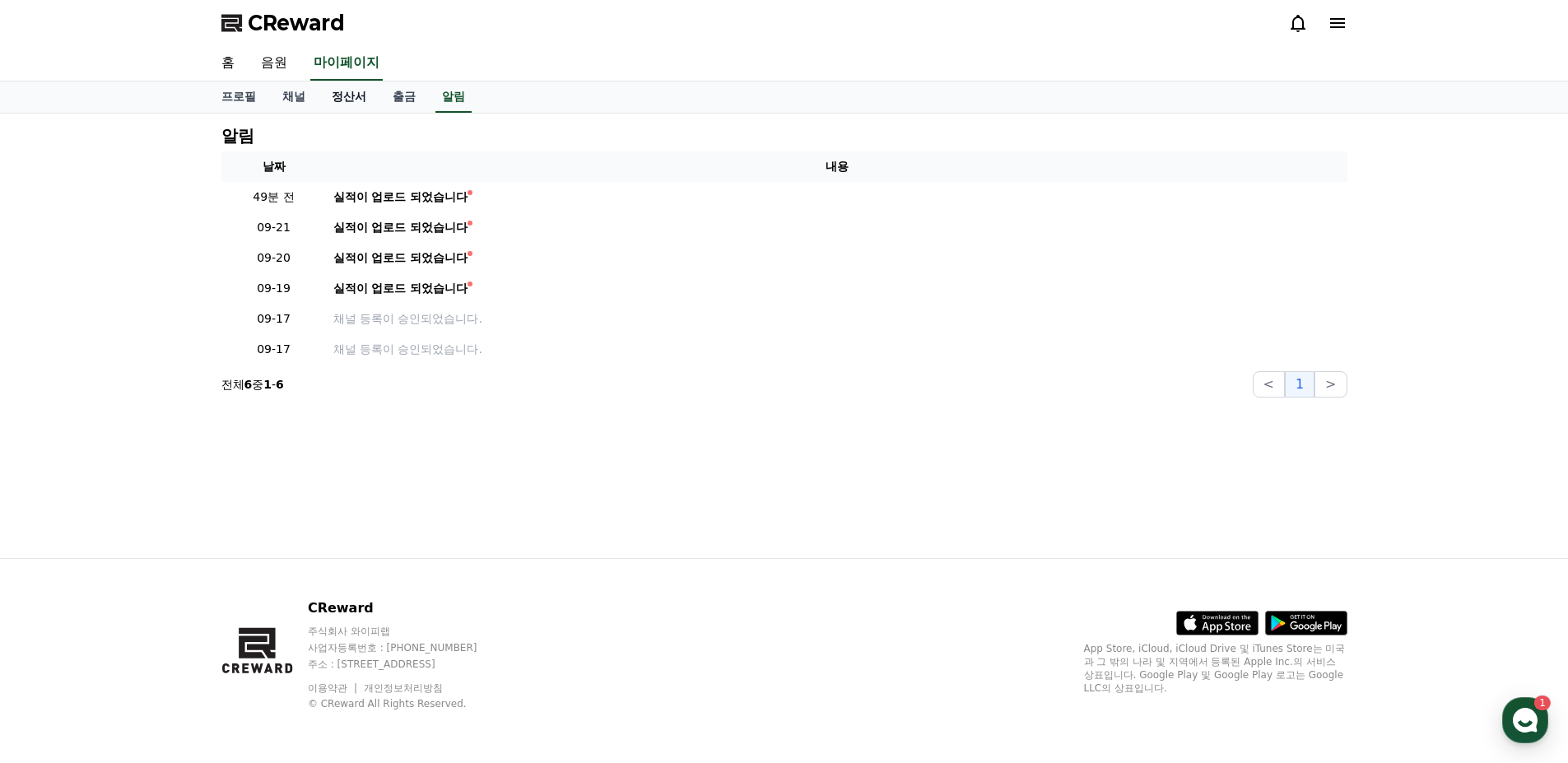
click at [353, 98] on link "정산서" at bounding box center [349, 97] width 61 height 31
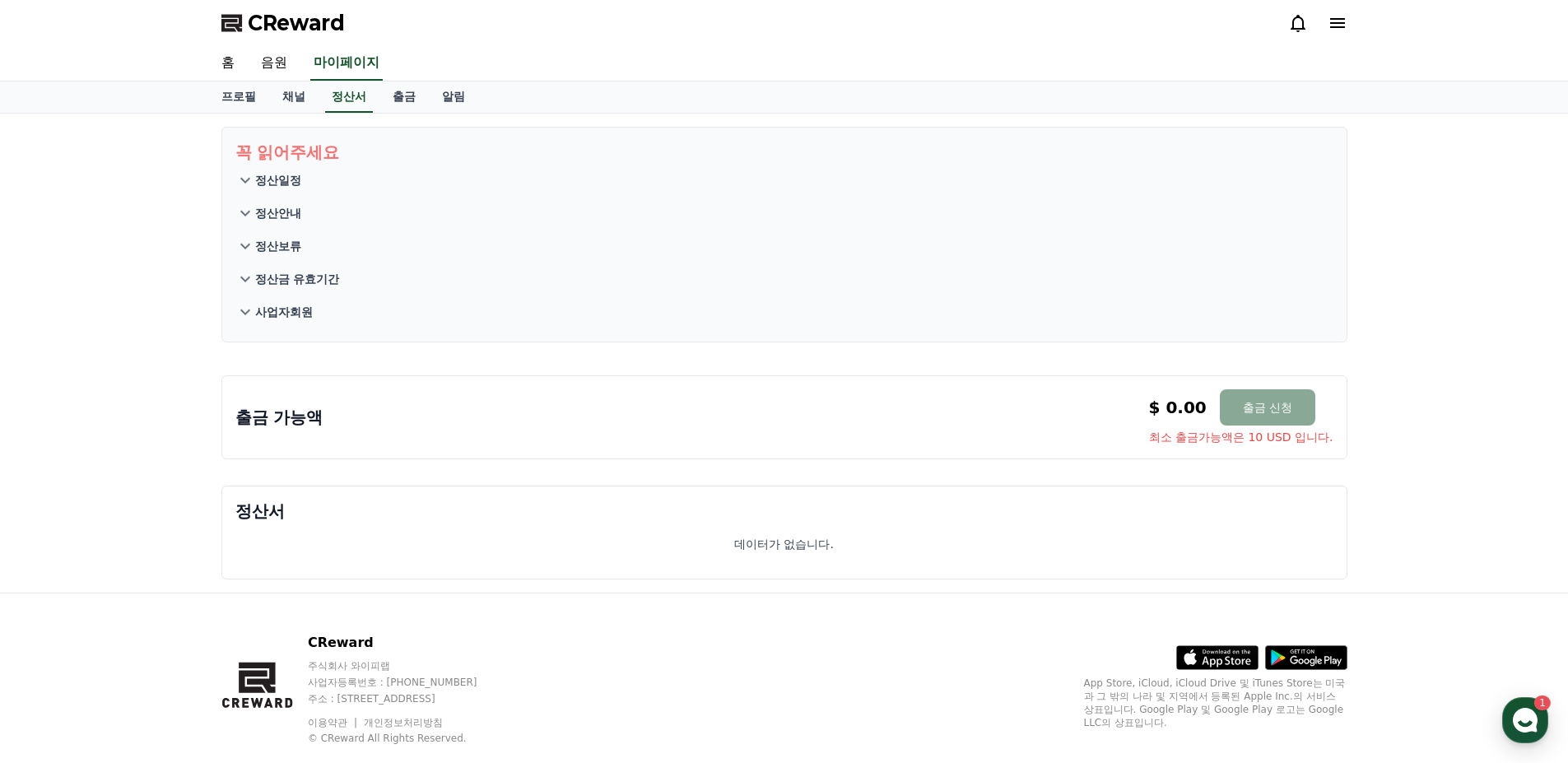
click at [260, 318] on p "사업자회원" at bounding box center [283, 312] width 58 height 17
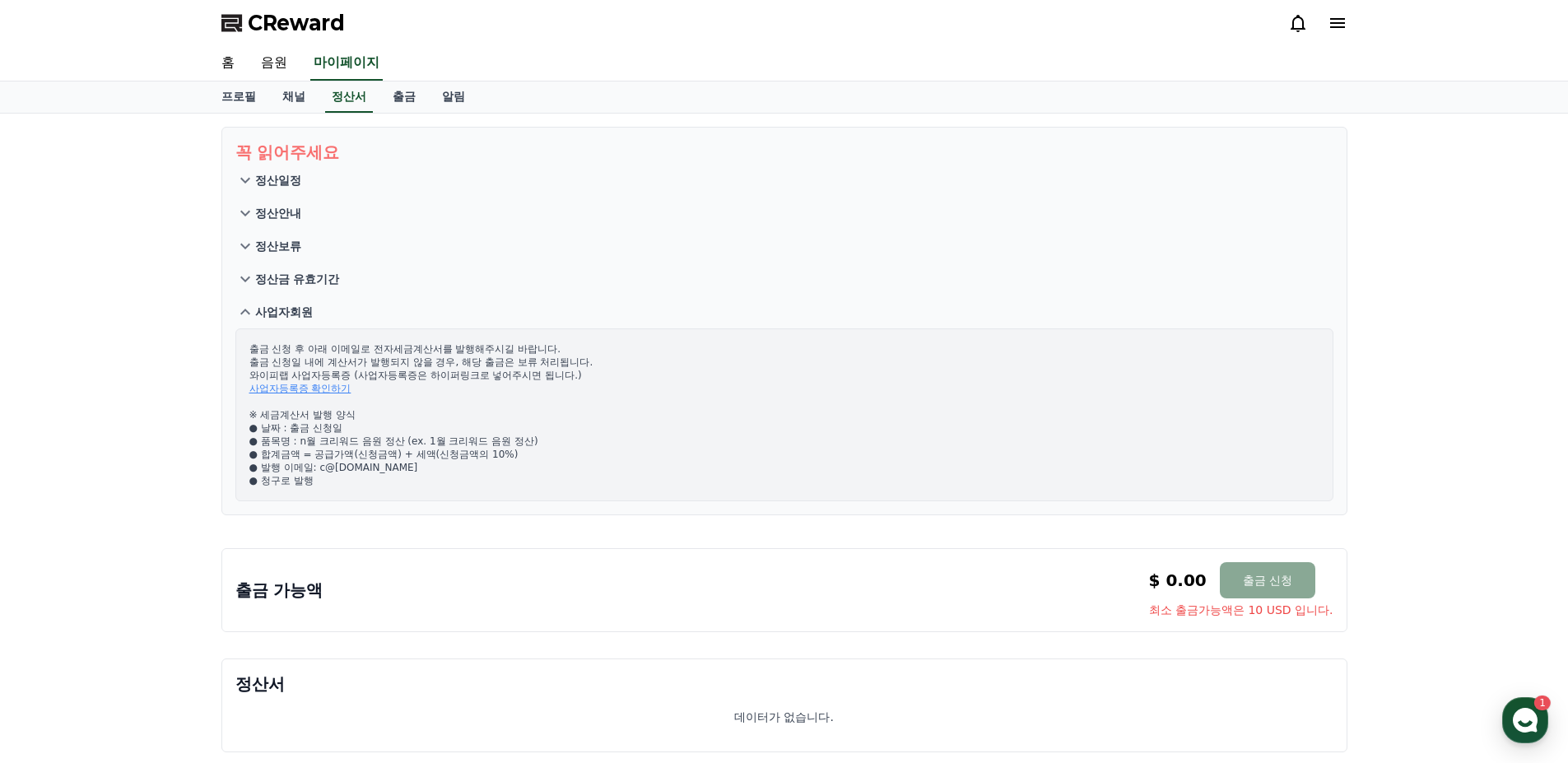
click at [258, 271] on p "정산금 유효기간" at bounding box center [297, 279] width 84 height 17
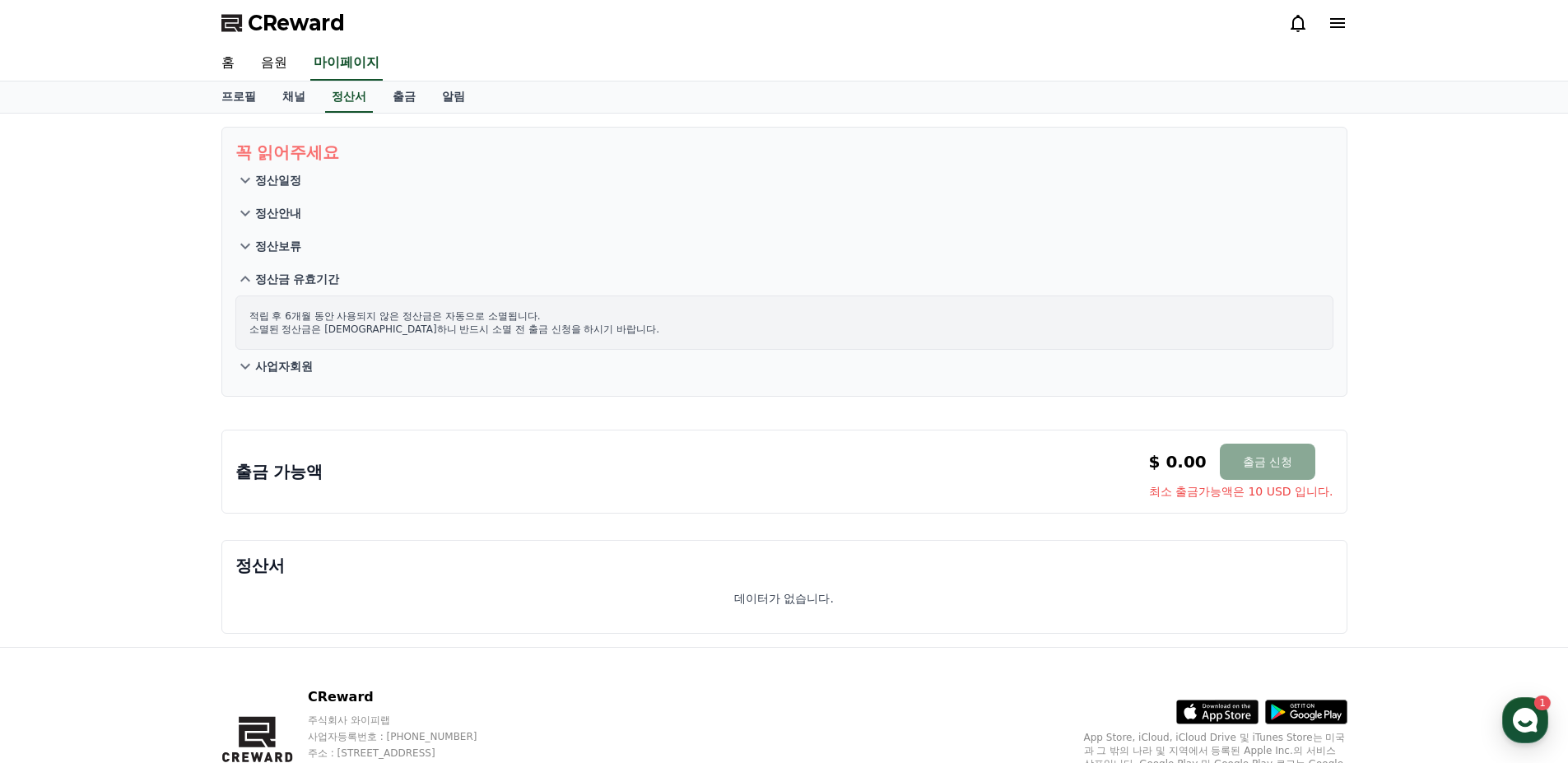
click at [248, 247] on icon at bounding box center [245, 246] width 20 height 20
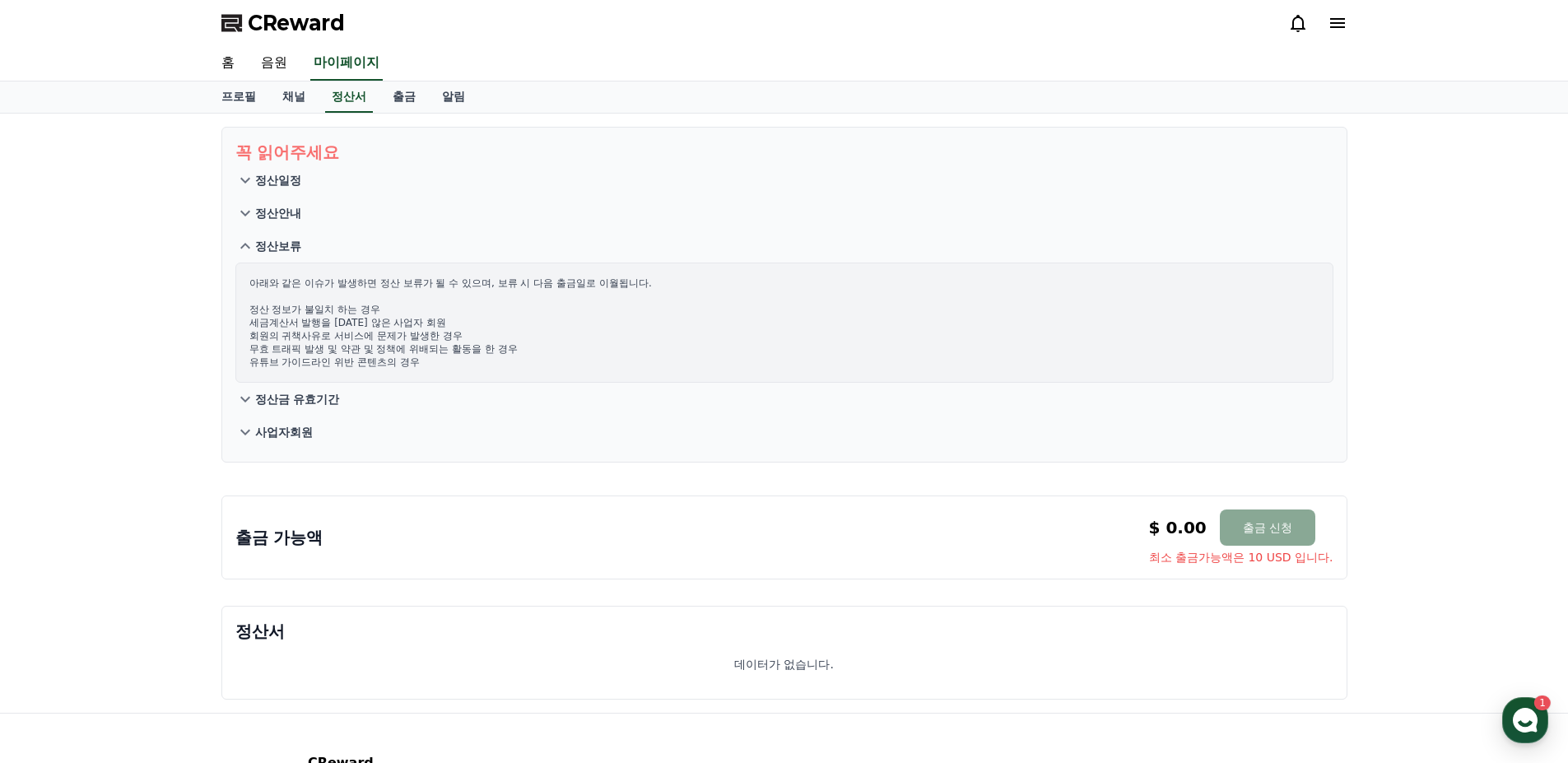
click at [245, 207] on icon at bounding box center [245, 213] width 20 height 20
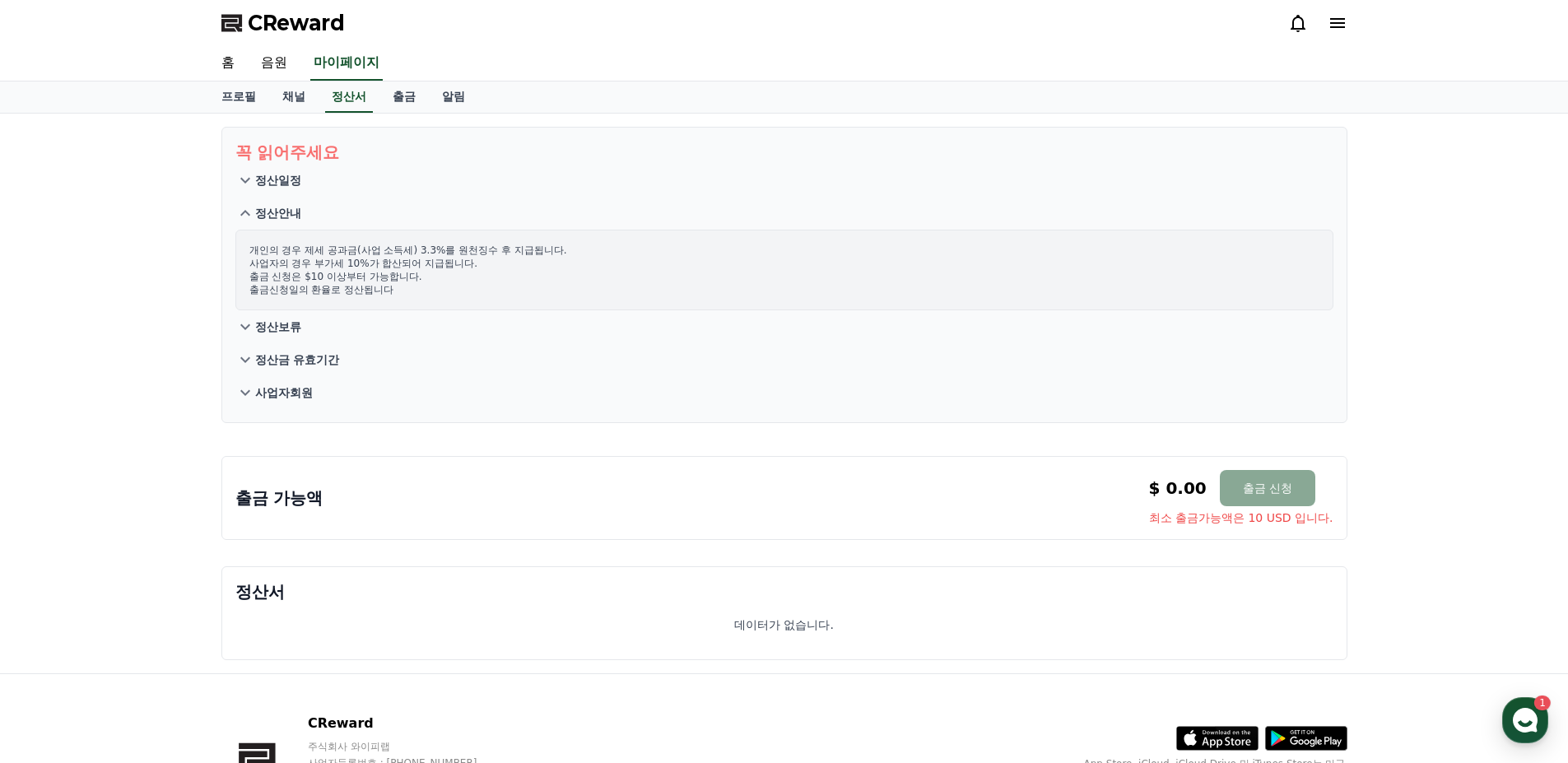
click at [243, 178] on icon at bounding box center [245, 180] width 20 height 20
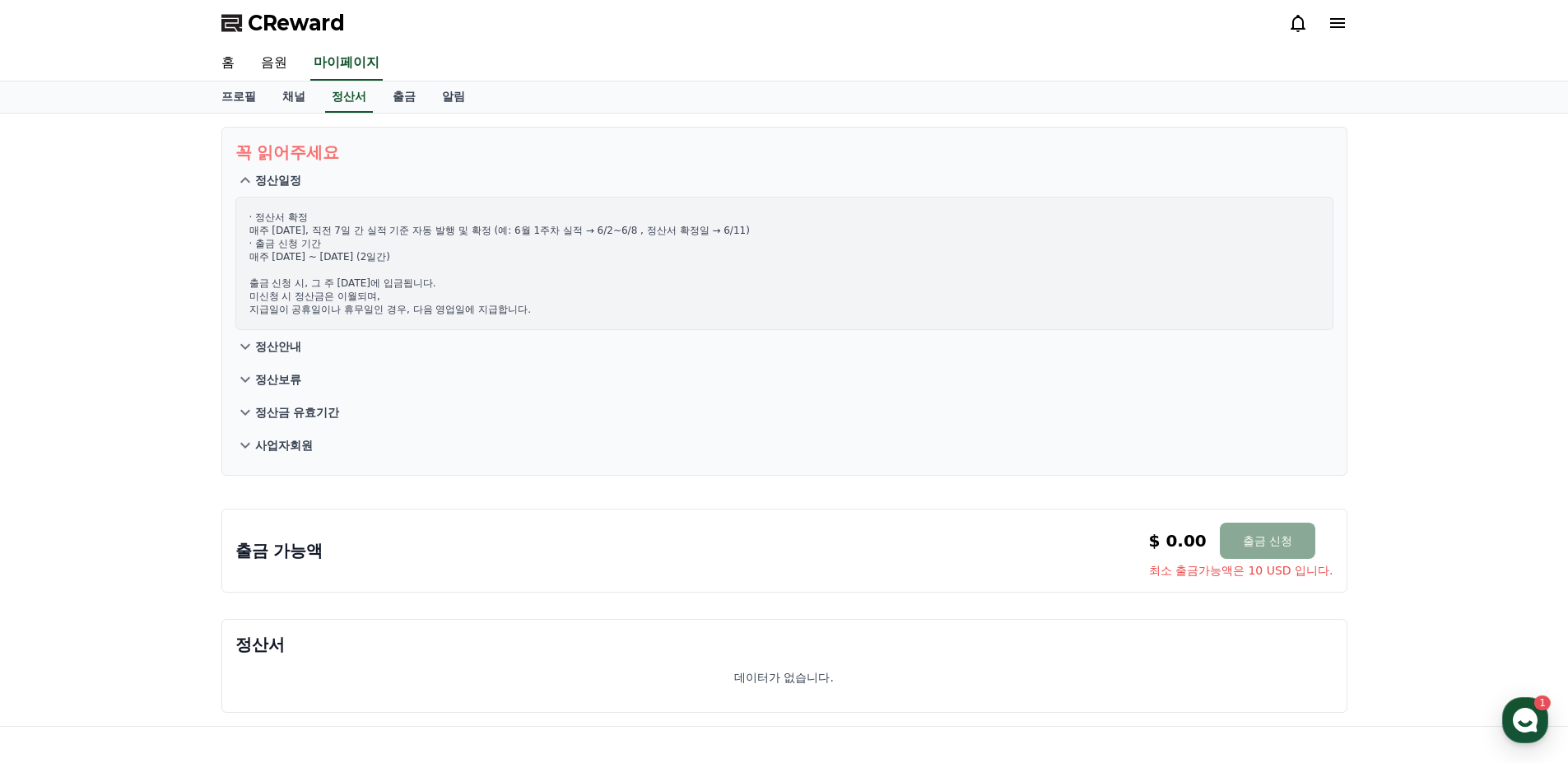
drag, startPoint x: 507, startPoint y: 231, endPoint x: 762, endPoint y: 238, distance: 255.1
click at [759, 238] on p "· 정산서 확정 매주 [DATE], 직전 7일 간 실적 기준 자동 발행 및 확정 (예: 6월 1주차 실적 → 6/2~6/8 , 정산서 확정일 …" at bounding box center [784, 263] width 1070 height 105
click at [773, 235] on p "· 정산서 확정 매주 [DATE], 직전 7일 간 실적 기준 자동 발행 및 확정 (예: 6월 1주차 실적 → 6/2~6/8 , 정산서 확정일 …" at bounding box center [784, 263] width 1070 height 105
drag, startPoint x: 644, startPoint y: 229, endPoint x: 765, endPoint y: 233, distance: 121.1
click at [760, 233] on p "· 정산서 확정 매주 [DATE], 직전 7일 간 실적 기준 자동 발행 및 확정 (예: 6월 1주차 실적 → 6/2~6/8 , 정산서 확정일 …" at bounding box center [784, 263] width 1070 height 105
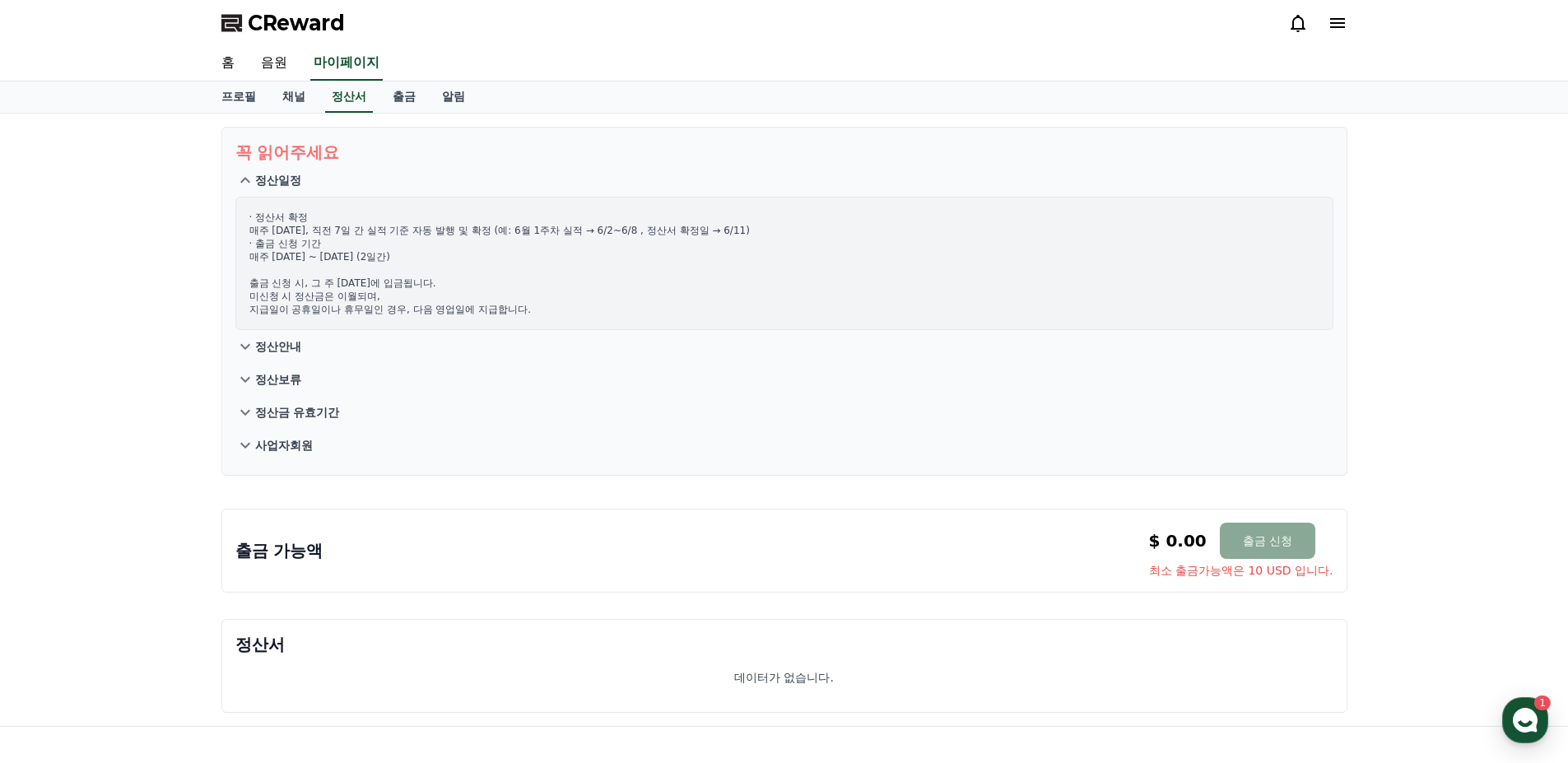
click at [775, 233] on p "· 정산서 확정 매주 [DATE], 직전 7일 간 실적 기준 자동 발행 및 확정 (예: 6월 1주차 실적 → 6/2~6/8 , 정산서 확정일 …" at bounding box center [784, 263] width 1070 height 105
click at [906, 367] on button "정산보류" at bounding box center [784, 380] width 1097 height 33
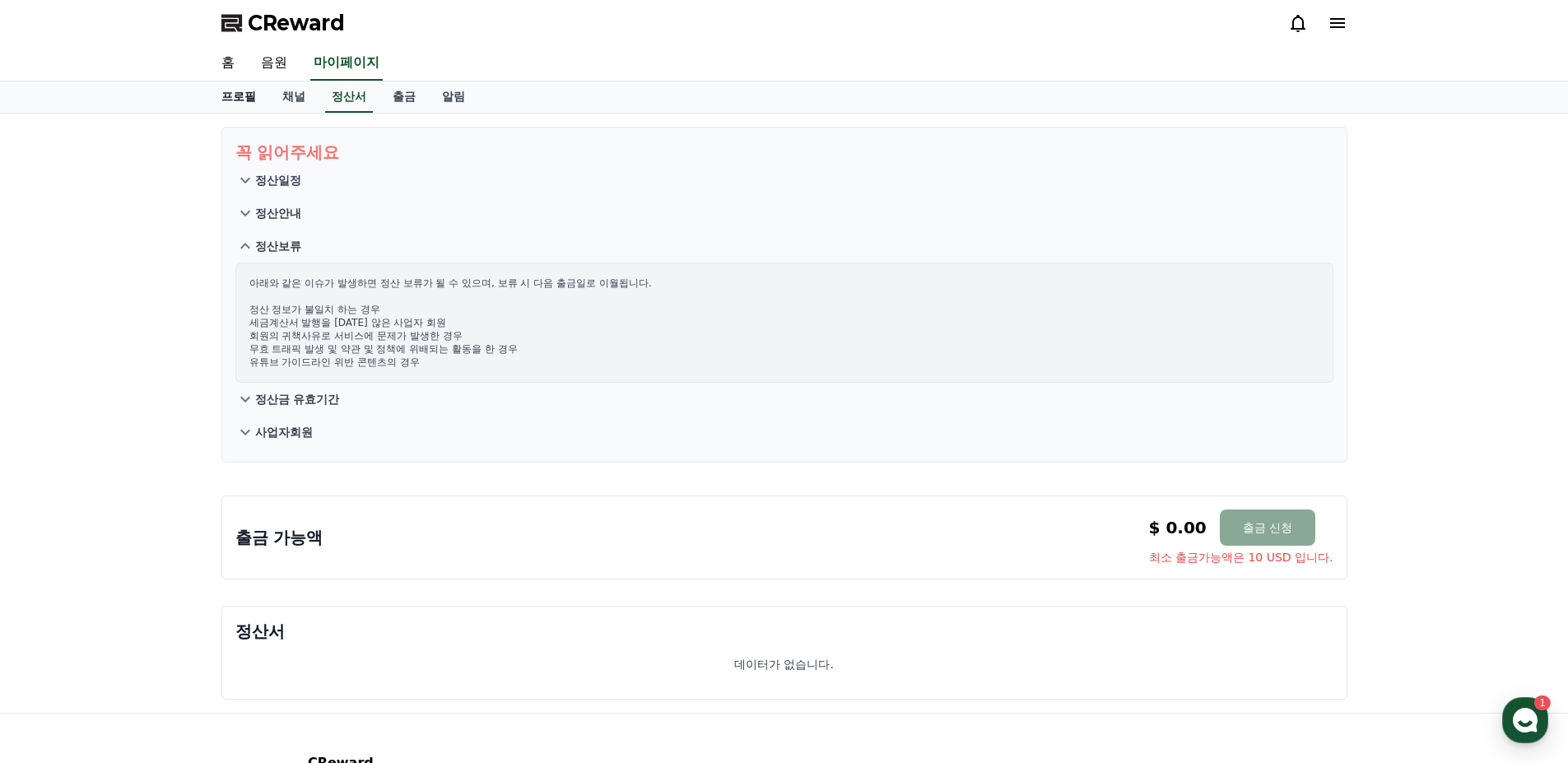
click at [243, 93] on link "프로필" at bounding box center [238, 97] width 61 height 31
select select "**********"
